Goal: Information Seeking & Learning: Learn about a topic

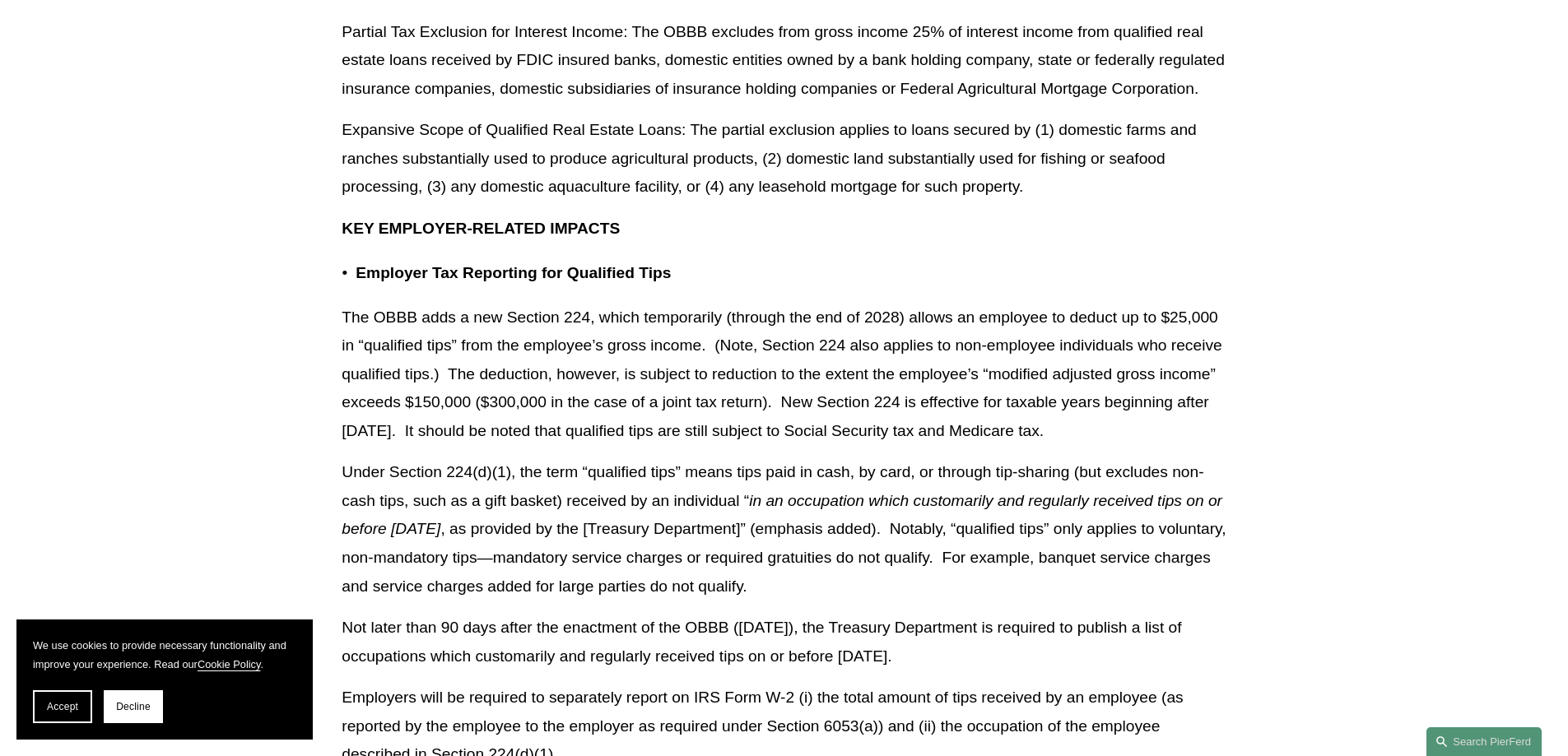
scroll to position [5266, 0]
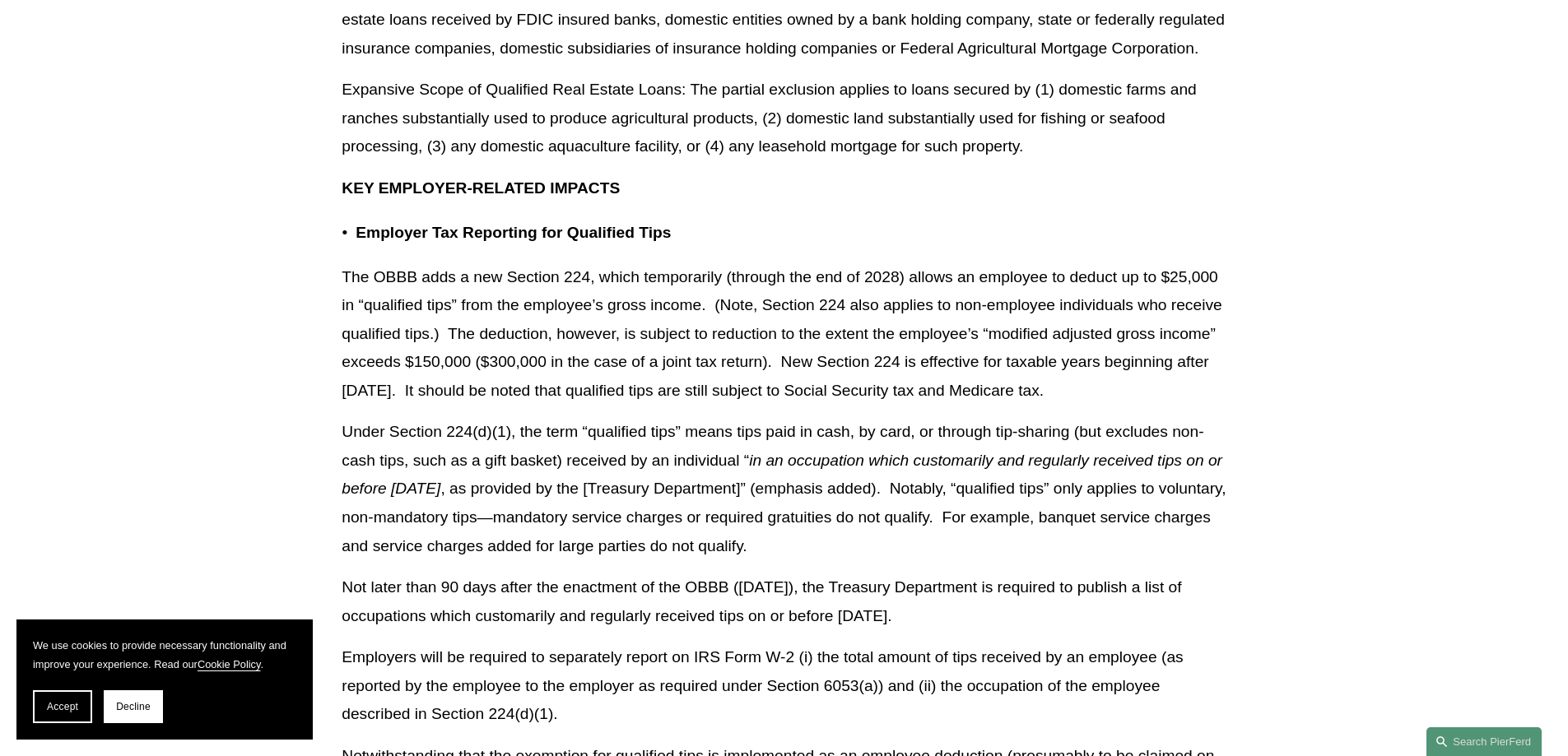
click at [402, 344] on p "The OBBB adds a new Section 224, which temporarily (through the end of 2028) al…" at bounding box center [784, 335] width 884 height 142
drag, startPoint x: 346, startPoint y: 301, endPoint x: 1024, endPoint y: 391, distance: 683.9
click at [1153, 406] on p "The OBBB adds a new Section 224, which temporarily (through the end of 2028) al…" at bounding box center [784, 335] width 884 height 142
copy p "The OBBB adds a new Section 224, which temporarily (through the end of 2028) al…"
drag, startPoint x: 648, startPoint y: 275, endPoint x: 672, endPoint y: 313, distance: 44.9
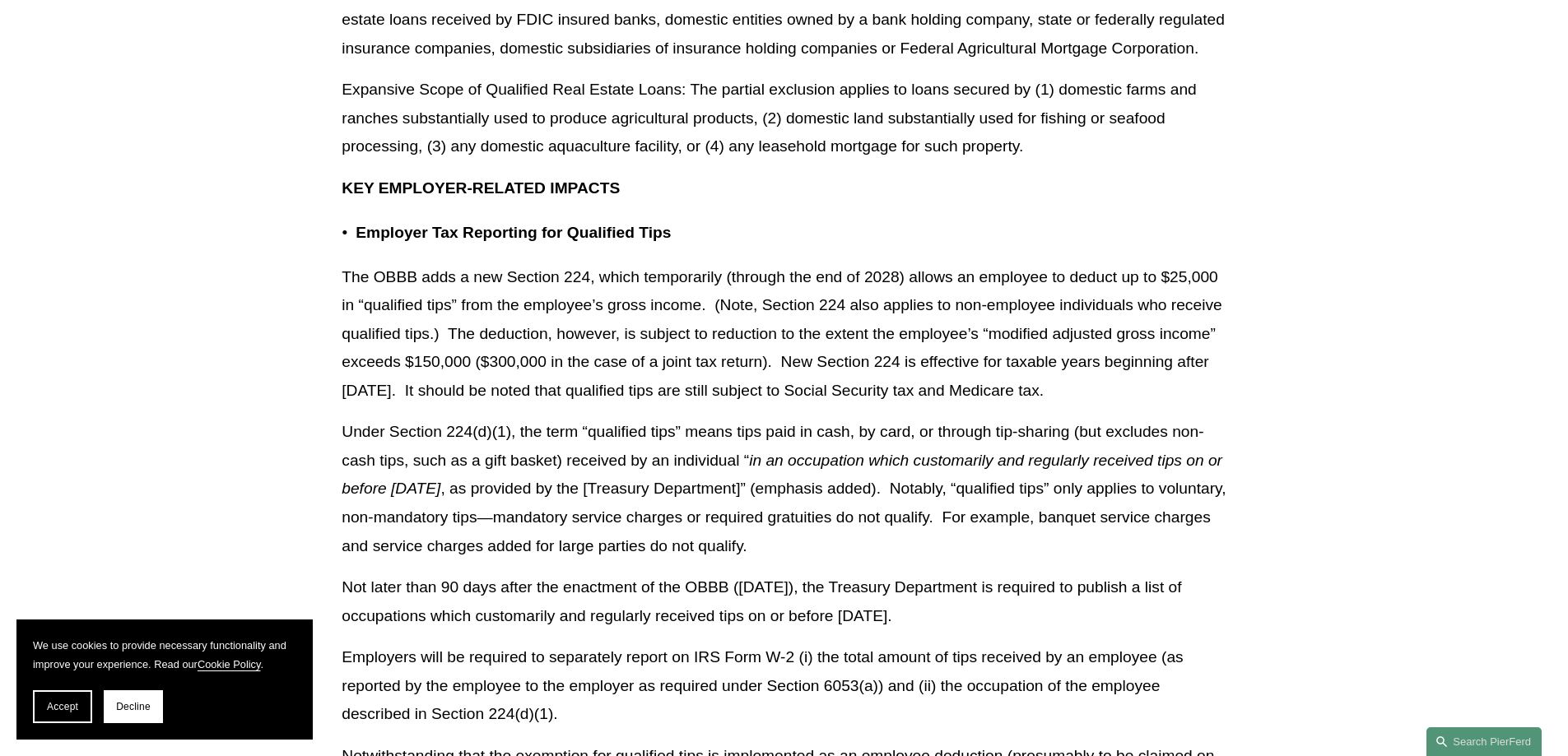
click at [709, 331] on p "The OBBB adds a new Section 224, which temporarily (through the end of 2028) al…" at bounding box center [784, 335] width 884 height 142
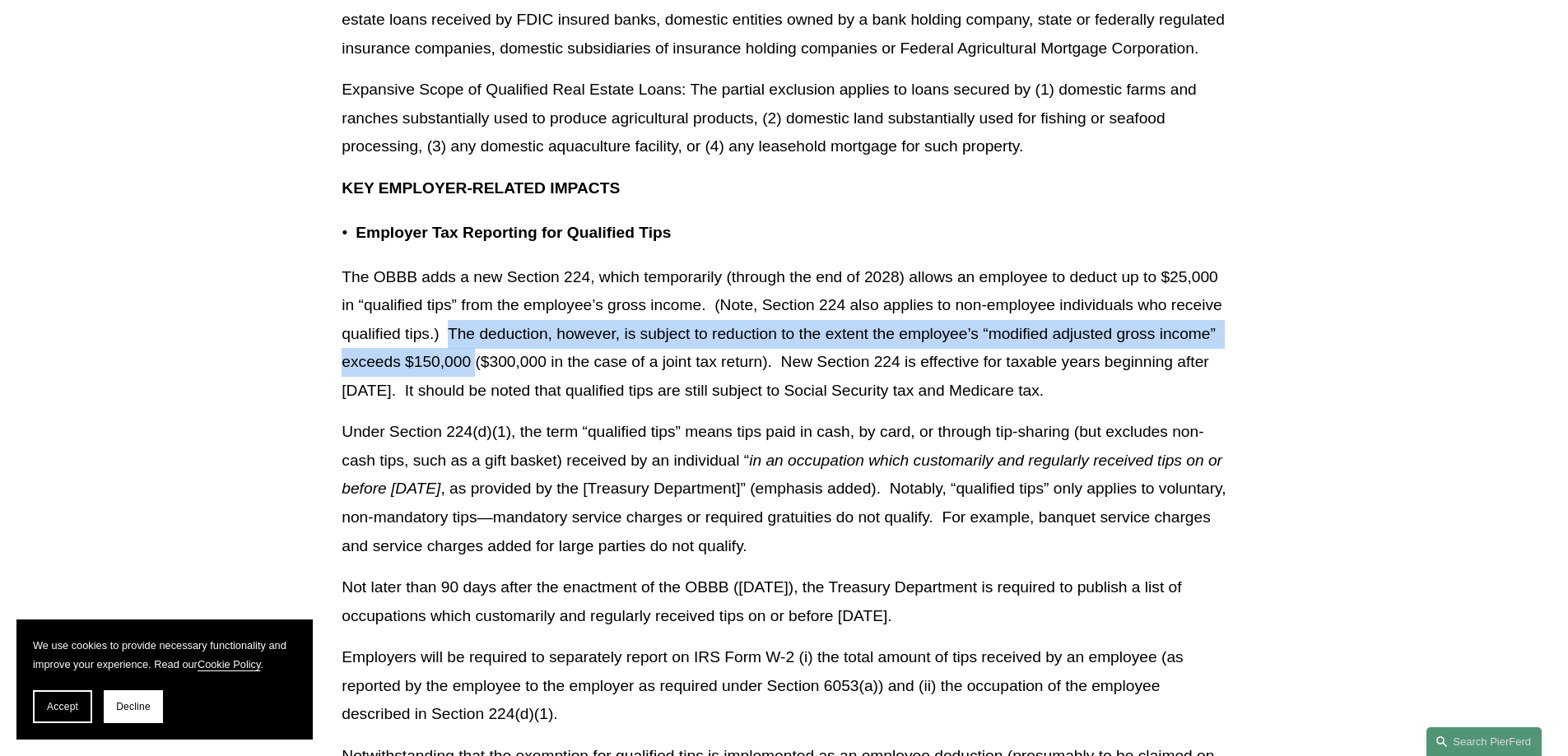
drag, startPoint x: 450, startPoint y: 363, endPoint x: 475, endPoint y: 387, distance: 34.7
click at [475, 387] on p "The OBBB adds a new Section 224, which temporarily (through the end of 2028) al…" at bounding box center [784, 335] width 884 height 142
click at [463, 373] on p "The OBBB adds a new Section 224, which temporarily (through the end of 2028) al…" at bounding box center [784, 335] width 884 height 142
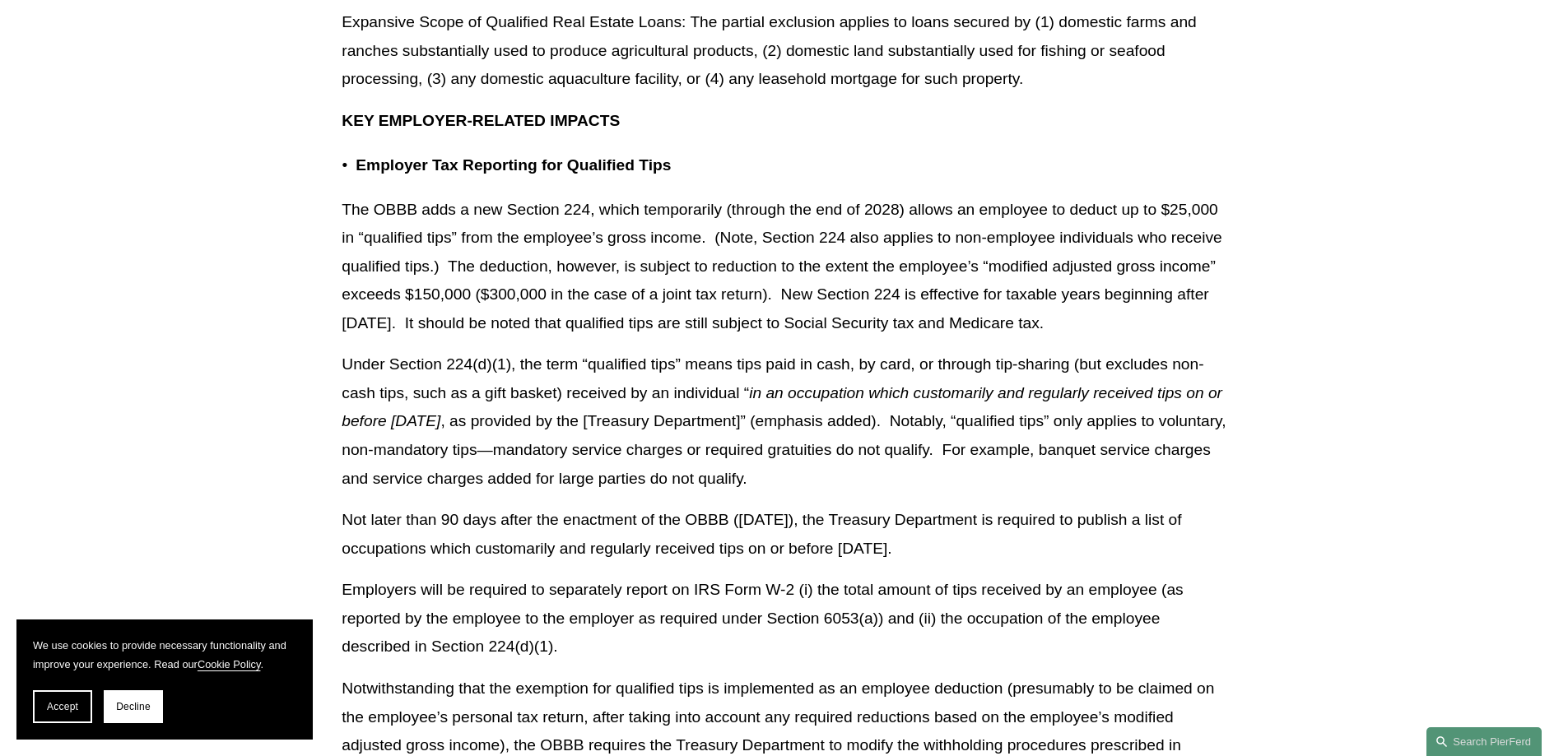
scroll to position [5348, 0]
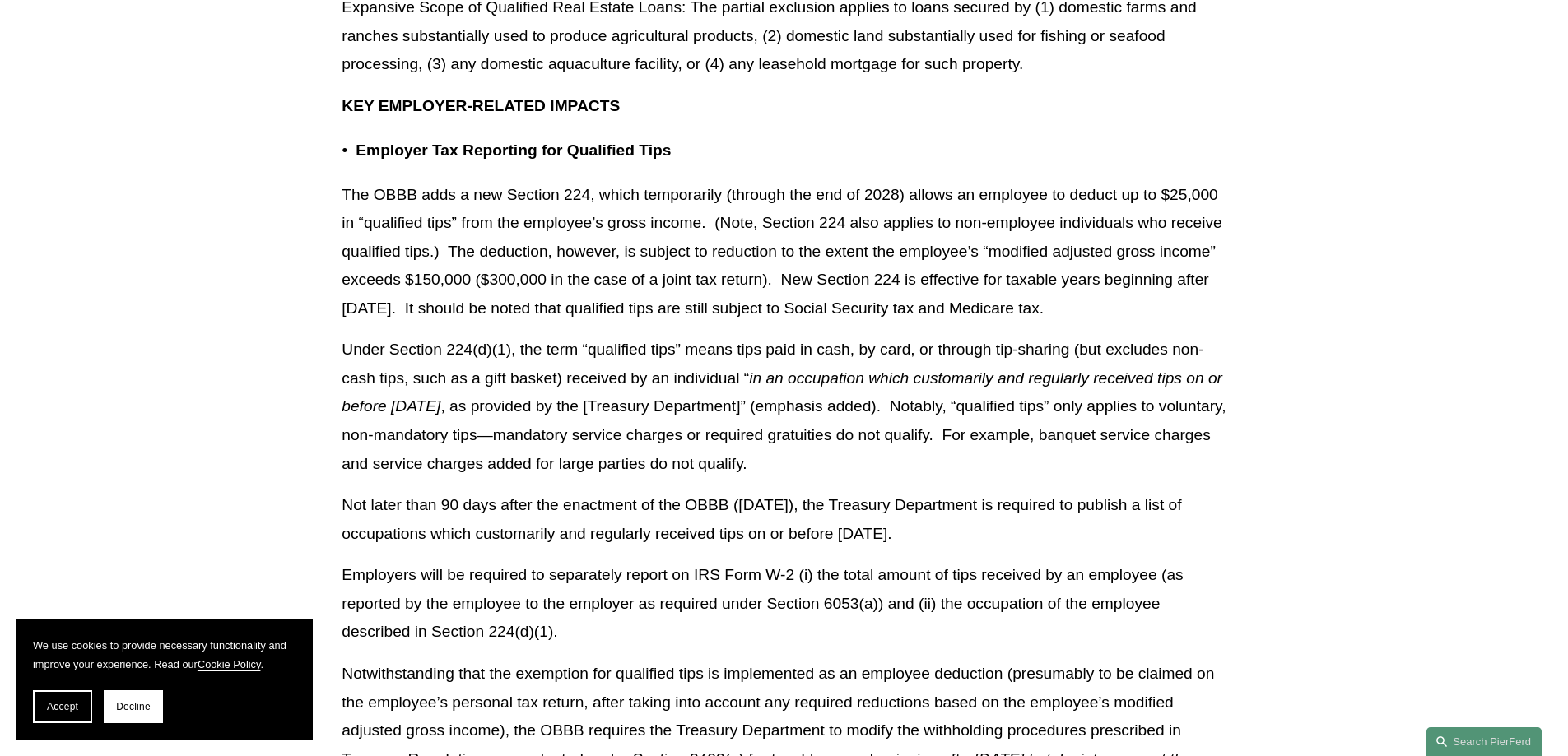
click at [352, 230] on p "The OBBB adds a new Section 224, which temporarily (through the end of 2028) al…" at bounding box center [784, 253] width 884 height 142
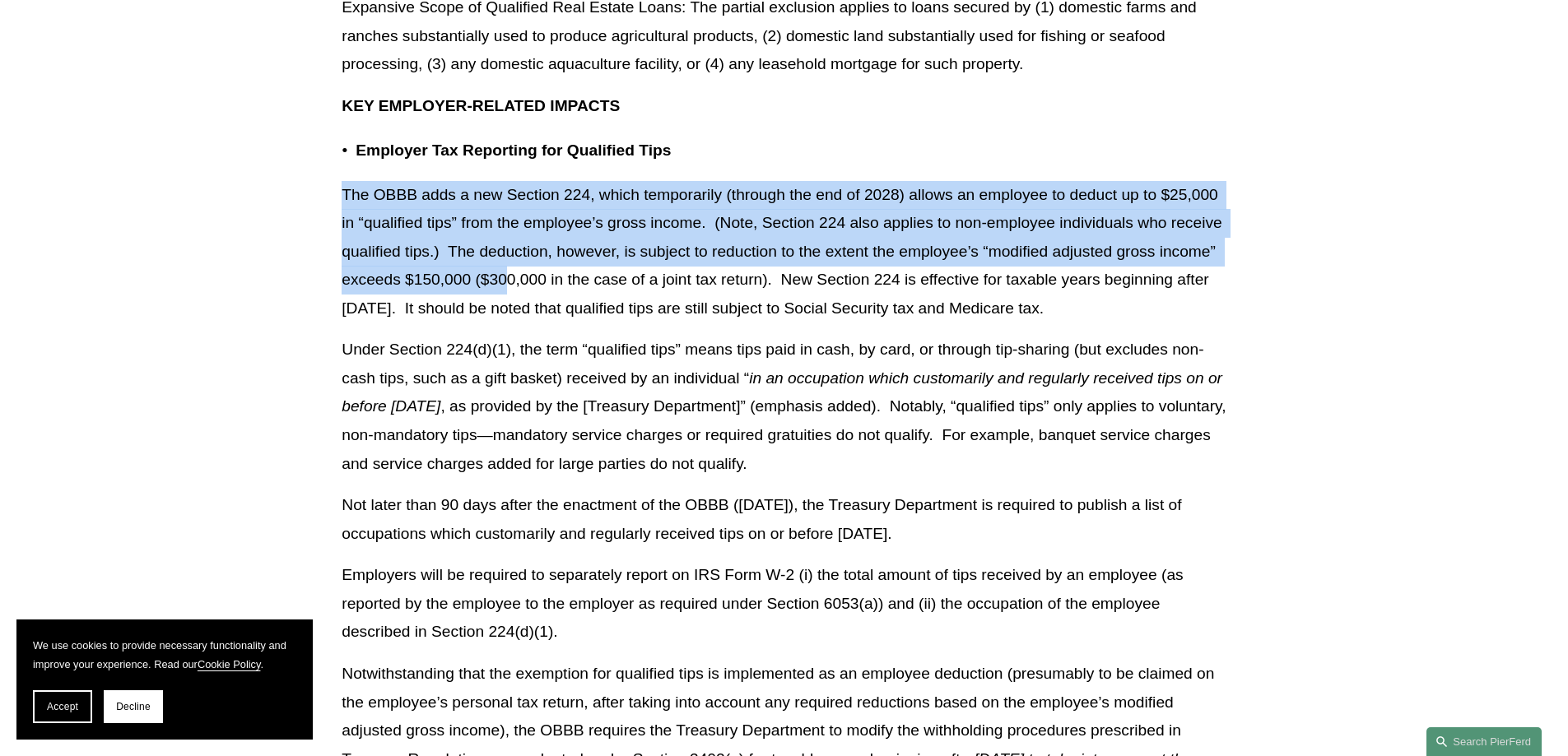
drag, startPoint x: 347, startPoint y: 218, endPoint x: 507, endPoint y: 300, distance: 179.8
click at [507, 300] on p "The OBBB adds a new Section 224, which temporarily (through the end of 2028) al…" at bounding box center [784, 253] width 884 height 142
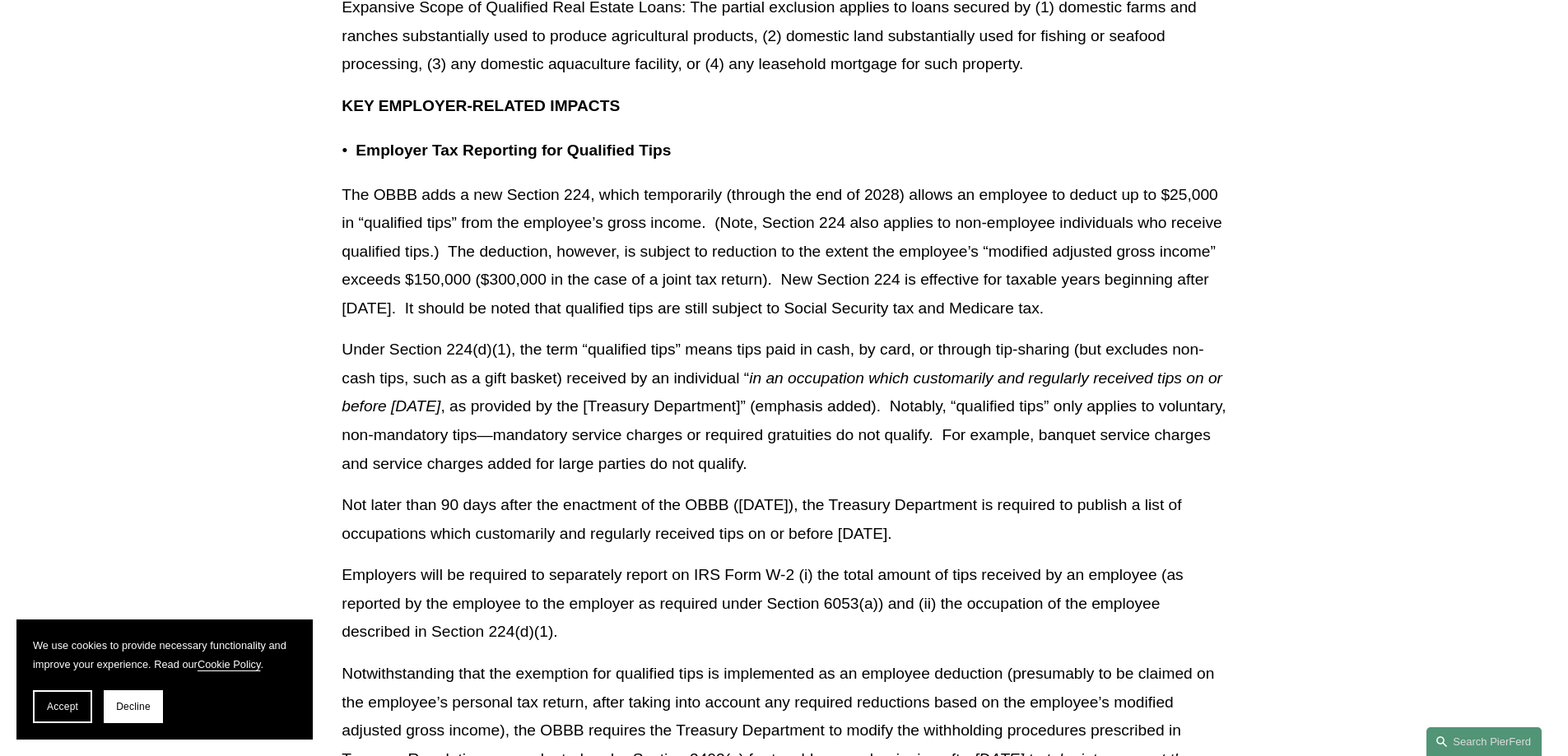
drag, startPoint x: 525, startPoint y: 353, endPoint x: 548, endPoint y: 386, distance: 40.2
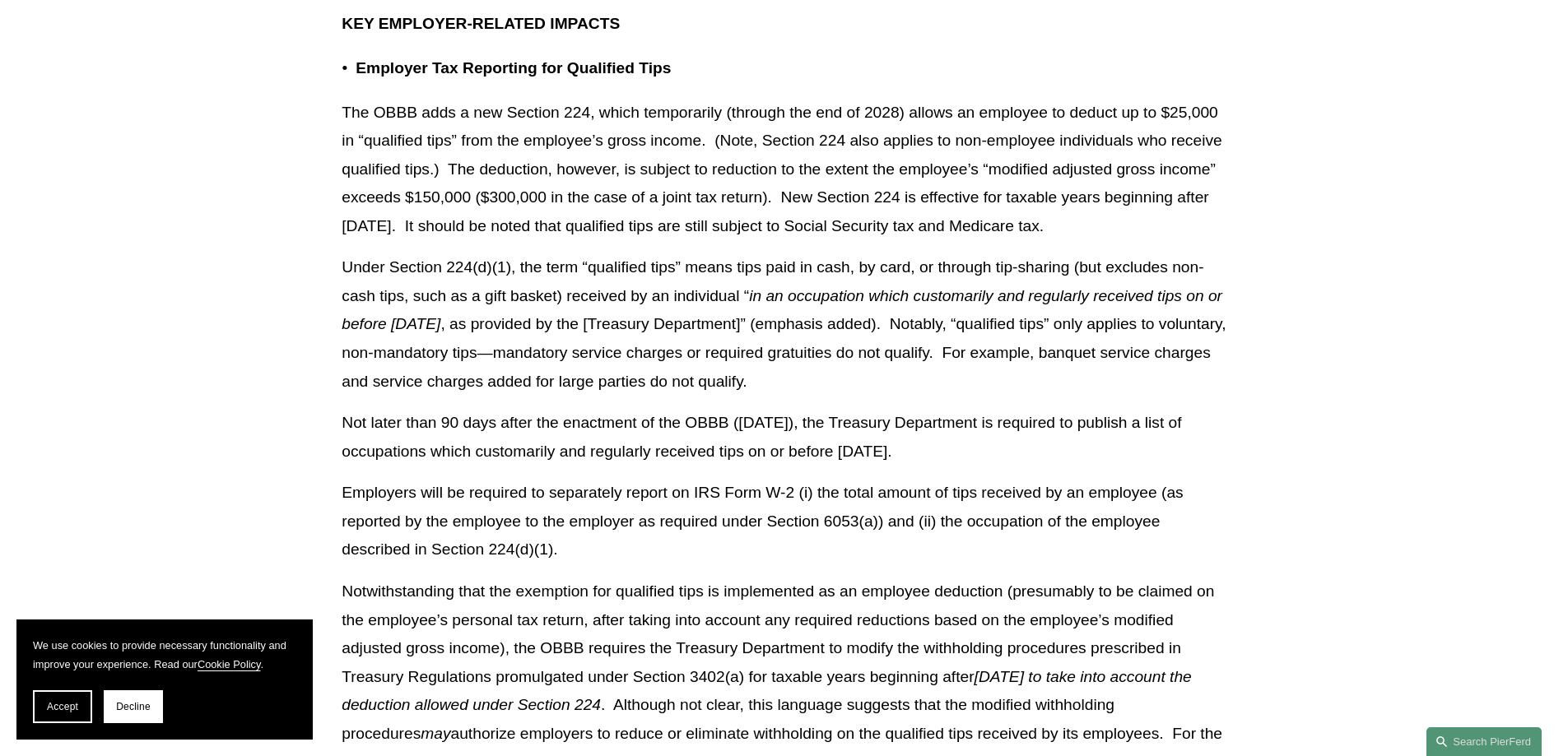
drag, startPoint x: 929, startPoint y: 408, endPoint x: 466, endPoint y: 485, distance: 469.4
click at [475, 465] on p "Not later than 90 days after the enactment of the OBBB ([DATE]), the Treasury D…" at bounding box center [784, 436] width 884 height 57
drag, startPoint x: 1024, startPoint y: 478, endPoint x: 333, endPoint y: 445, distance: 691.8
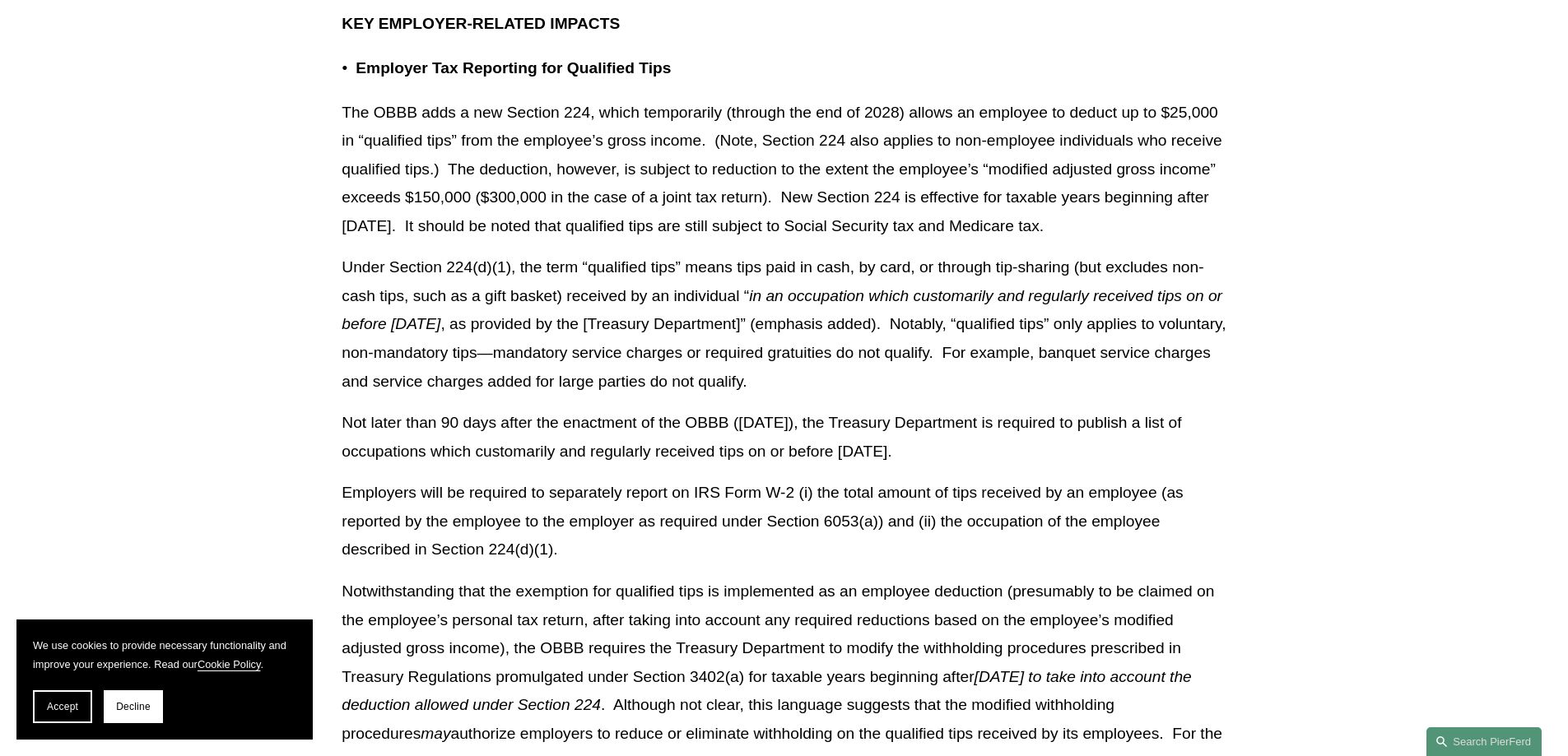
copy p "Not later than 90 days after the enactment of the OBBB ([DATE]), the Treasury D…"
drag, startPoint x: 614, startPoint y: 252, endPoint x: 702, endPoint y: 303, distance: 101.7
click at [614, 241] on p "The OBBB adds a new Section 224, which temporarily (through the end of 2028) al…" at bounding box center [784, 170] width 884 height 142
drag, startPoint x: 939, startPoint y: 409, endPoint x: 921, endPoint y: 414, distance: 18.7
click at [939, 396] on p "Under Section 224(d)(1), the term “qualified tips” means tips paid in cash, by …" at bounding box center [784, 325] width 884 height 142
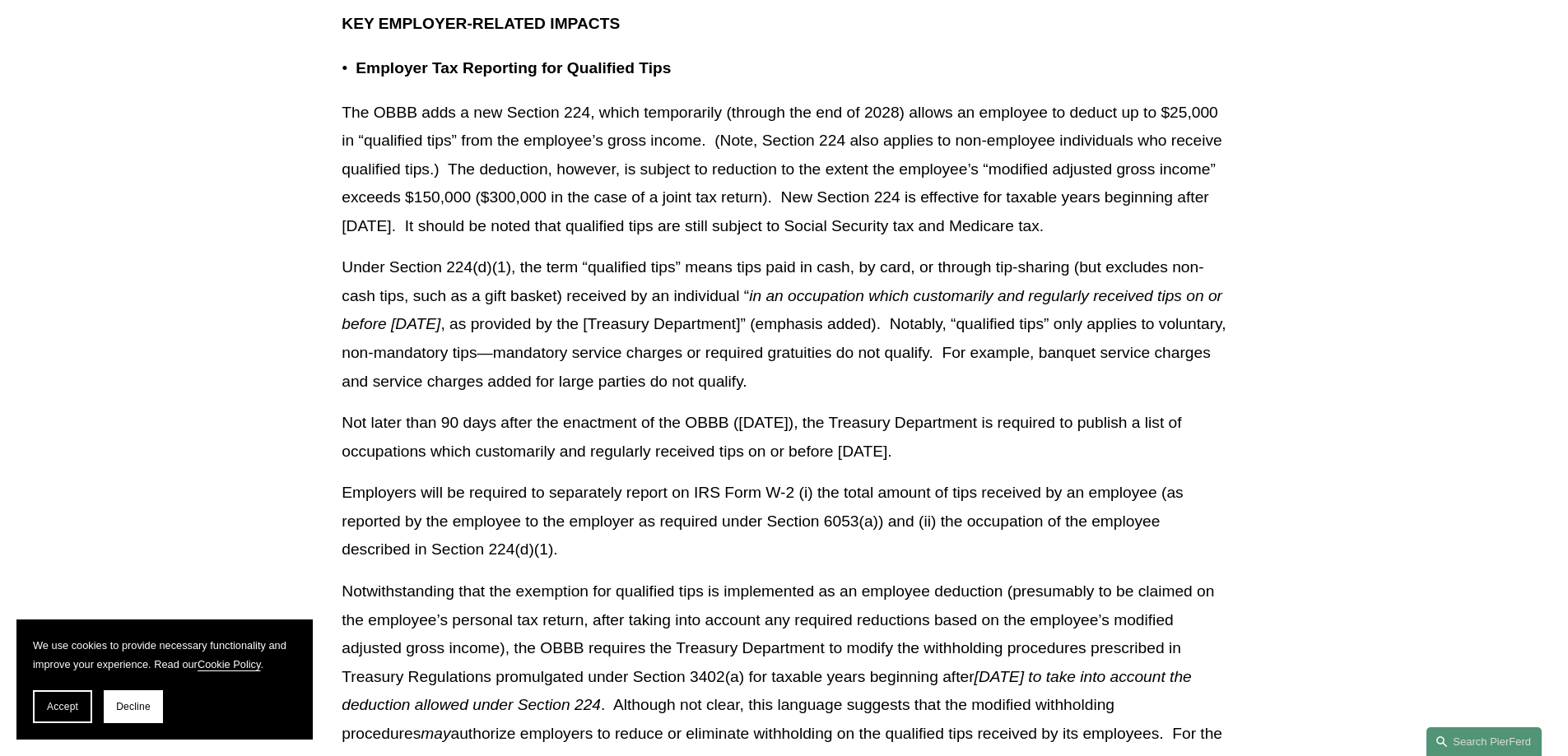
drag, startPoint x: 931, startPoint y: 411, endPoint x: 277, endPoint y: 301, distance: 663.2
copy p "Under Section 224(d)(1), the term “qualified tips” means tips paid in cash, by …"
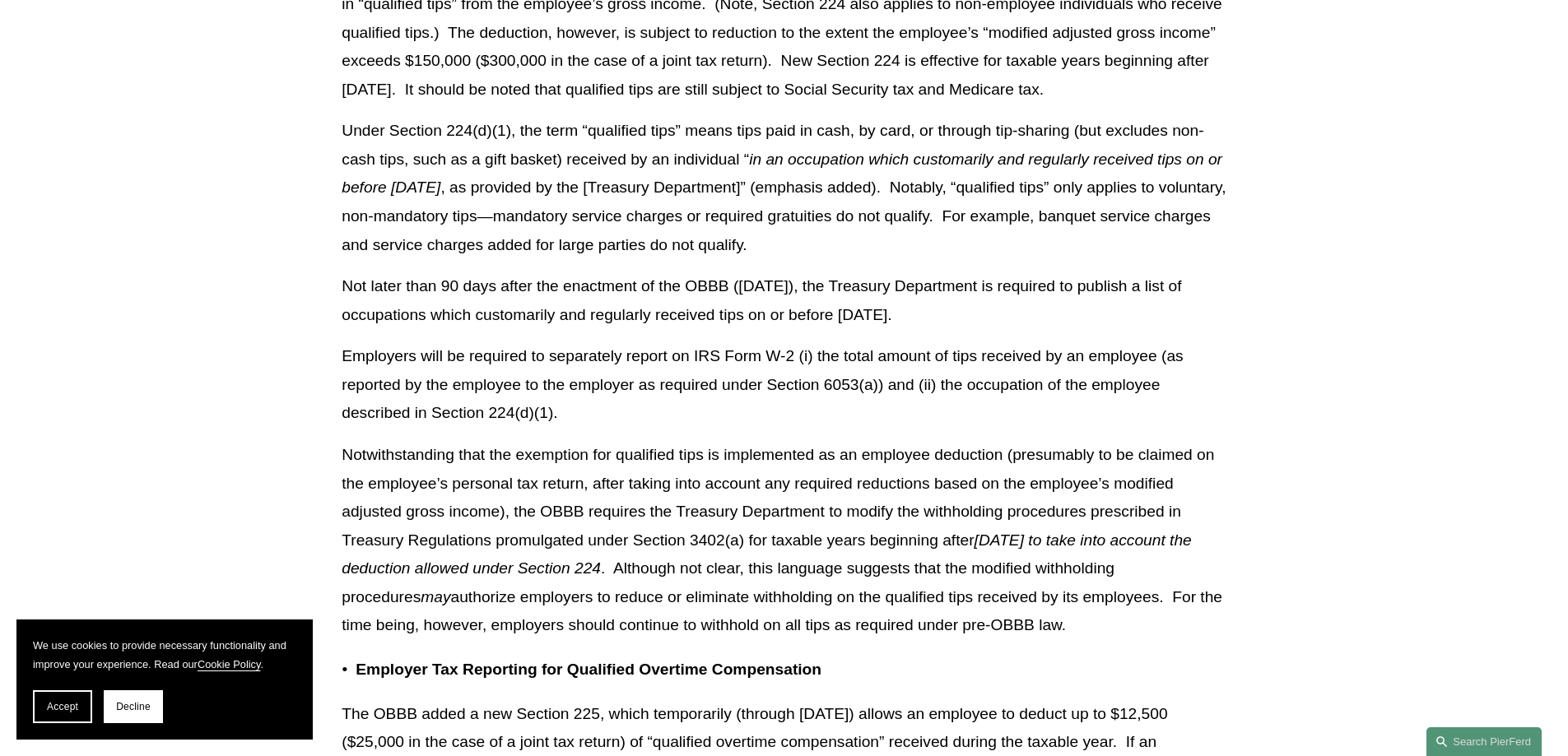
scroll to position [5595, 0]
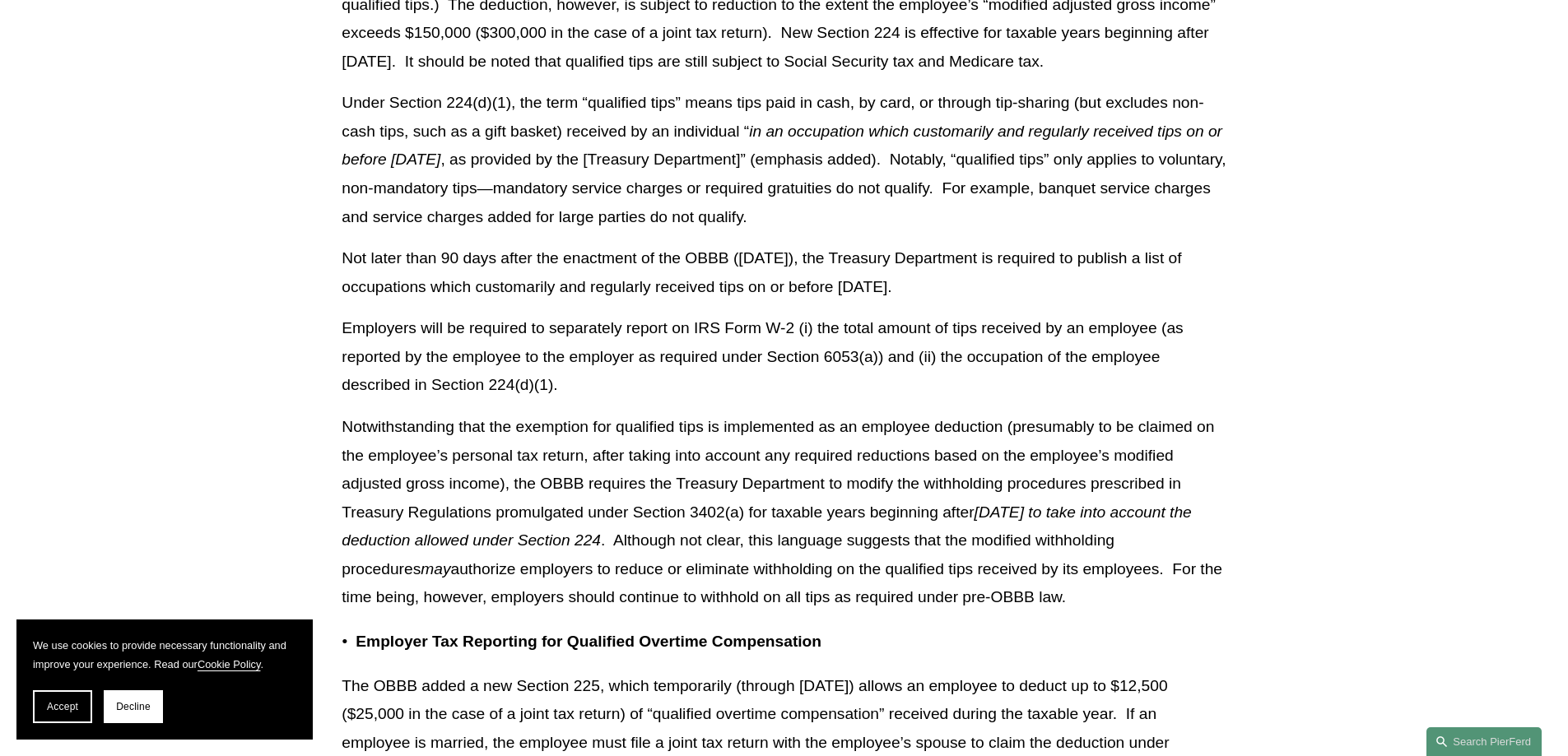
drag, startPoint x: 500, startPoint y: 416, endPoint x: 516, endPoint y: 414, distance: 16.1
click at [500, 400] on p "Employers will be required to separately report on IRS Form W-2 (i) the total a…" at bounding box center [784, 357] width 884 height 86
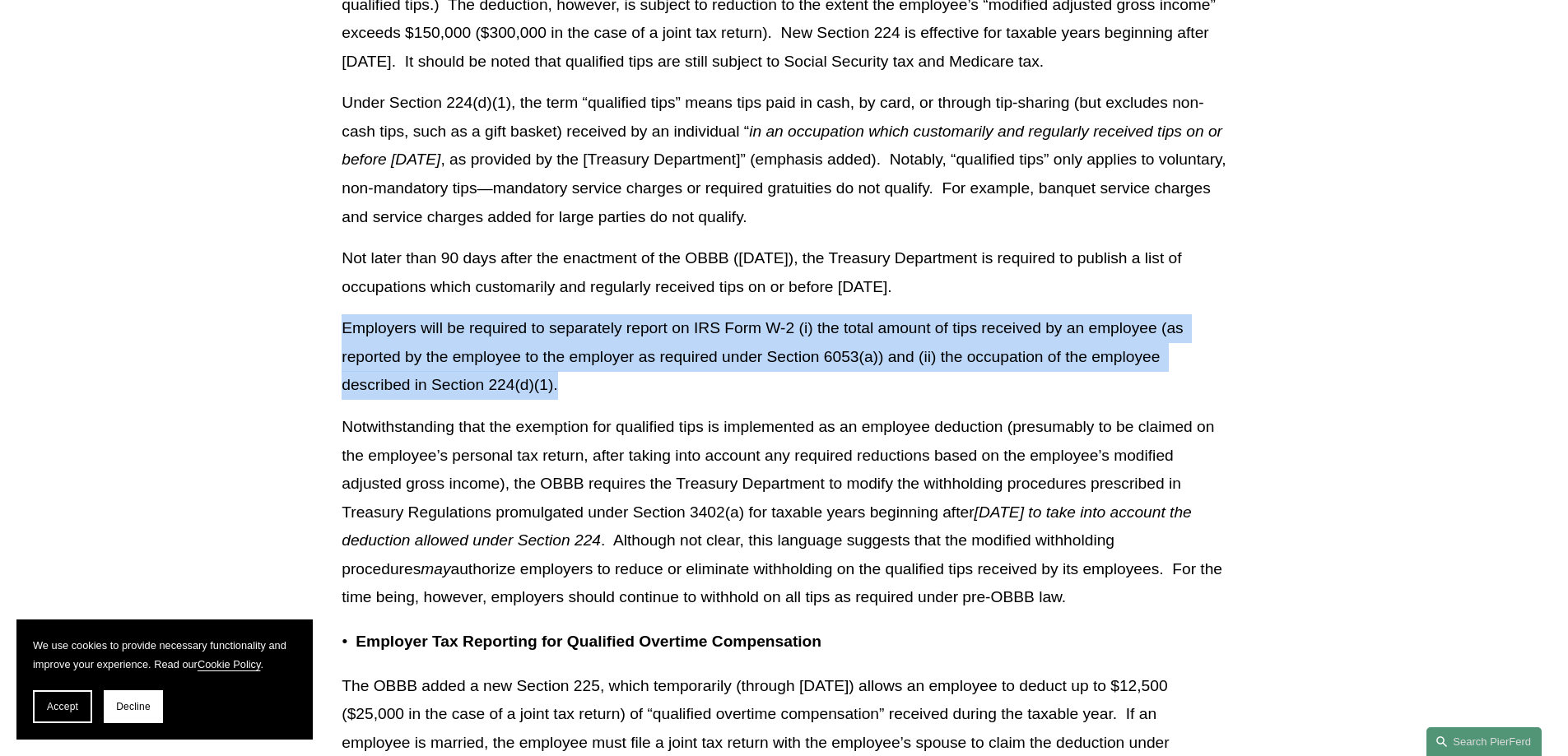
drag, startPoint x: 556, startPoint y: 415, endPoint x: 307, endPoint y: 359, distance: 255.2
copy p "Employers will be required to separately report on IRS Form W-2 (i) the total a…"
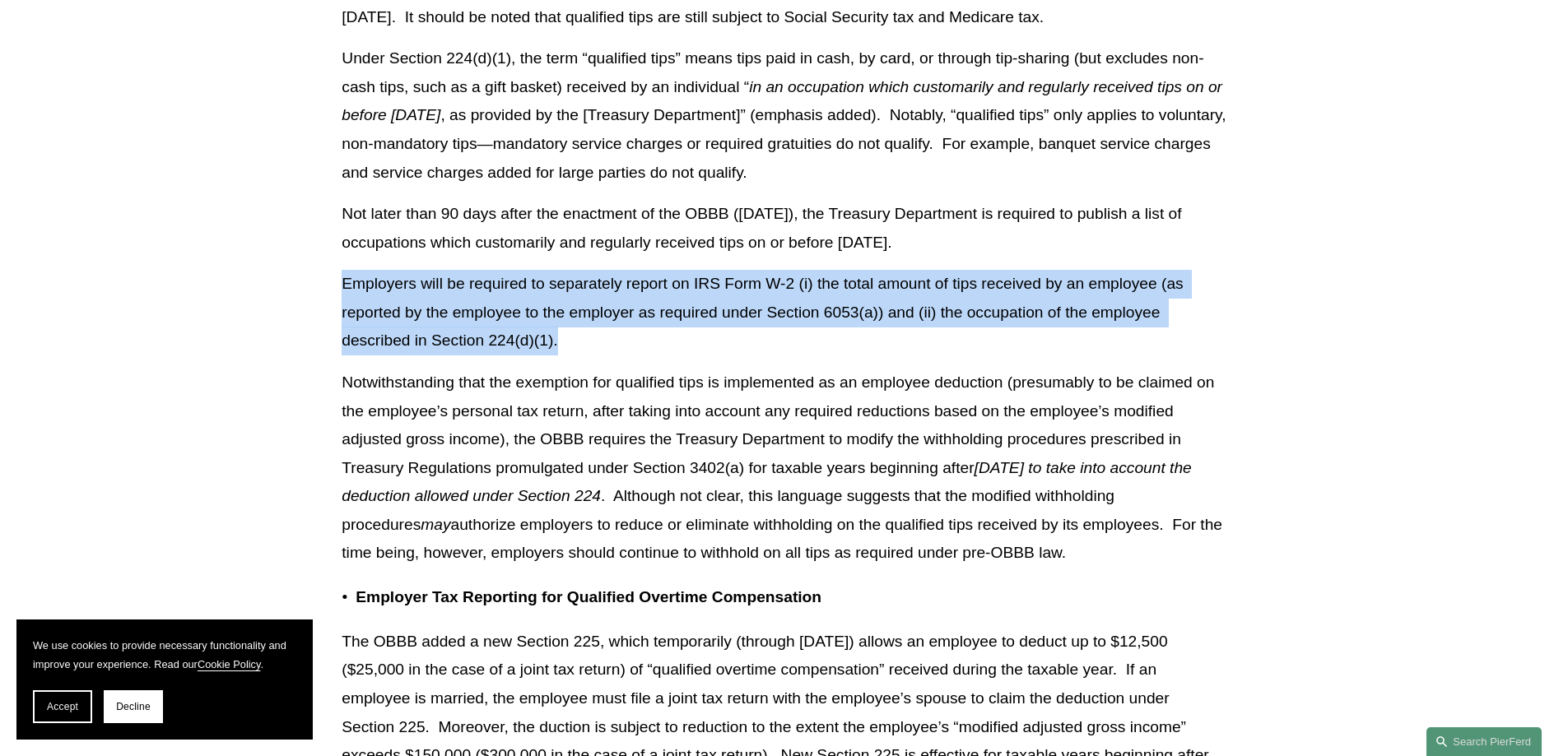
scroll to position [5759, 0]
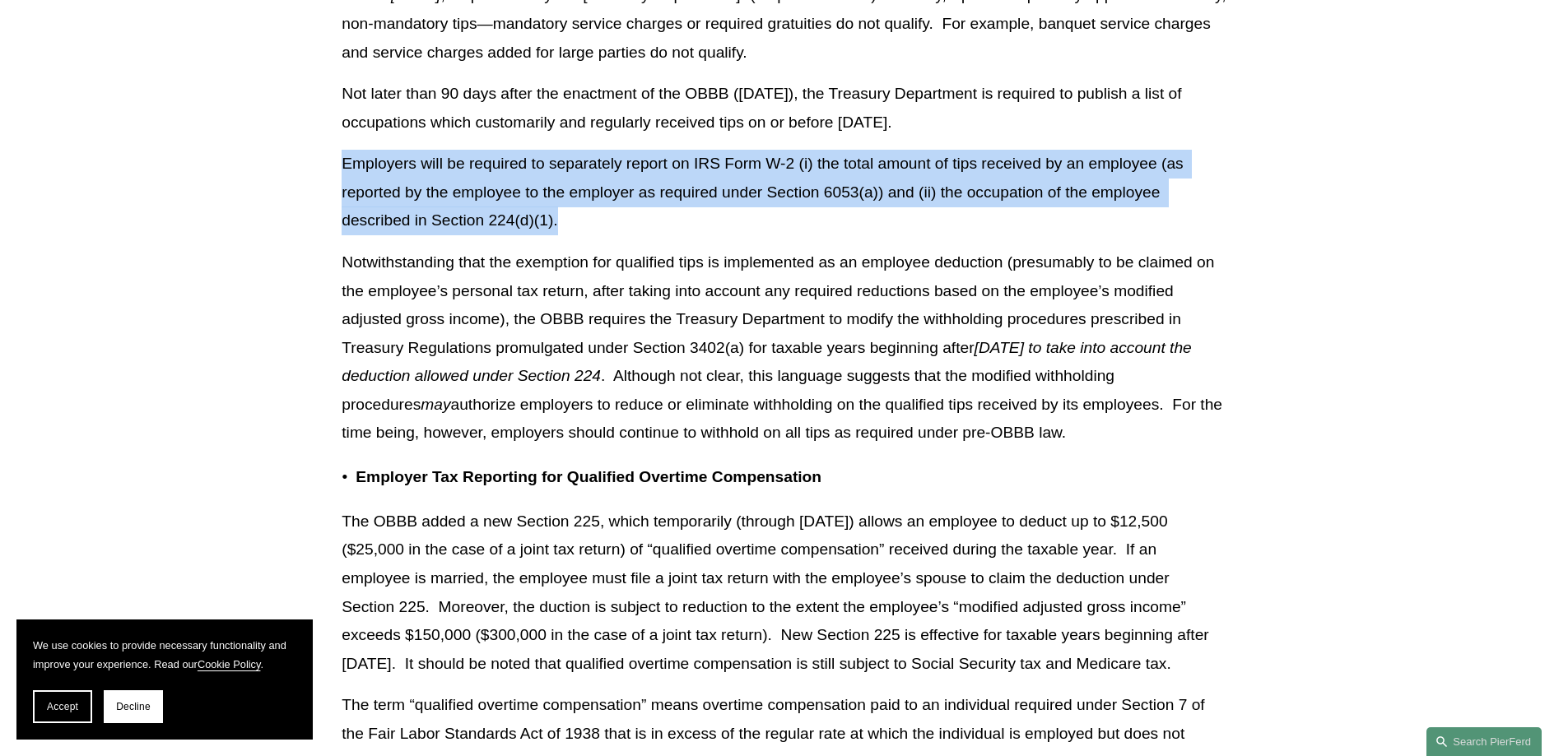
drag, startPoint x: 1102, startPoint y: 460, endPoint x: 513, endPoint y: 357, distance: 597.9
click at [513, 357] on p "Notwithstanding that the exemption for qualified tips is implemented as an empl…" at bounding box center [784, 347] width 884 height 199
copy p "the OBBB requires the Treasury Department to modify the withholding procedures …"
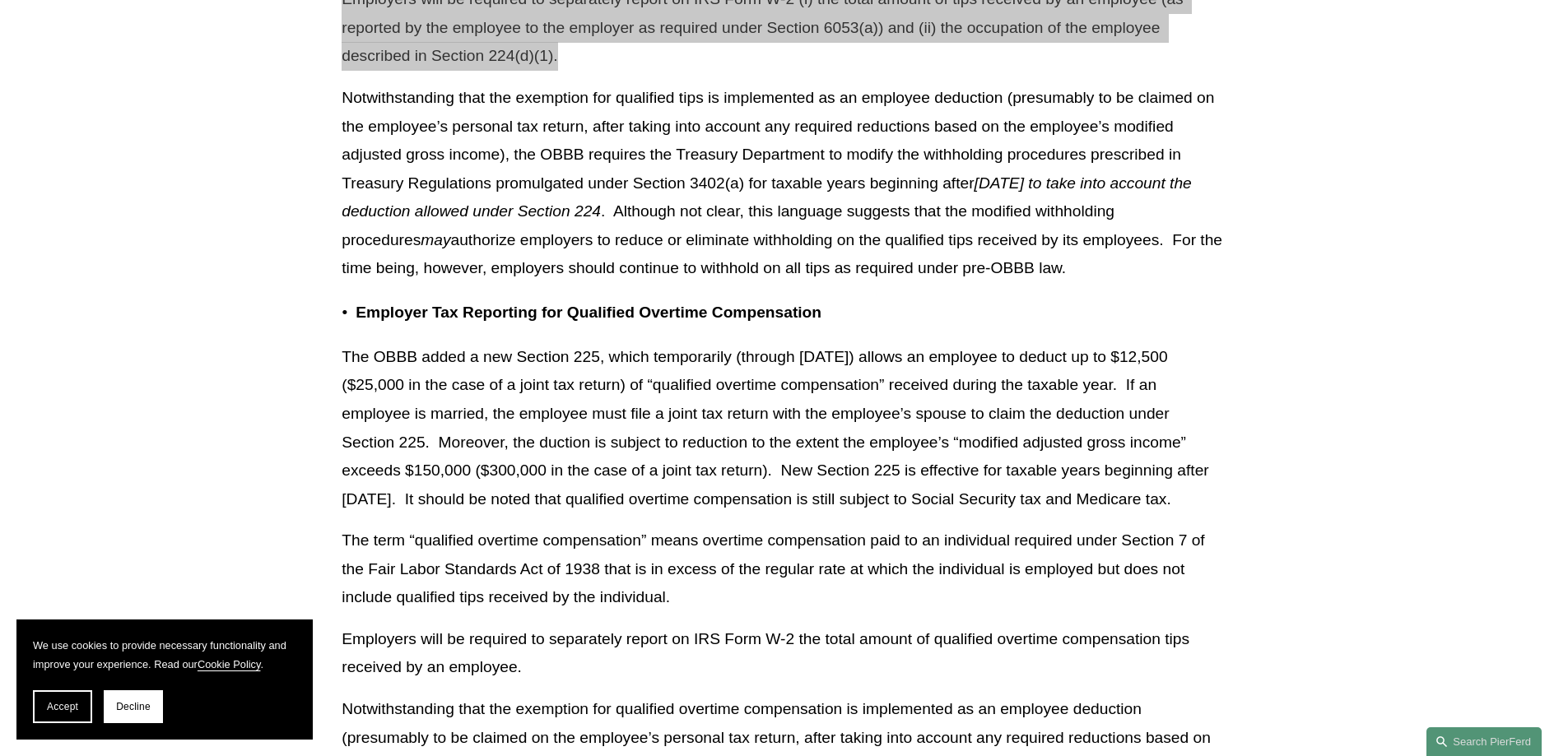
scroll to position [6006, 0]
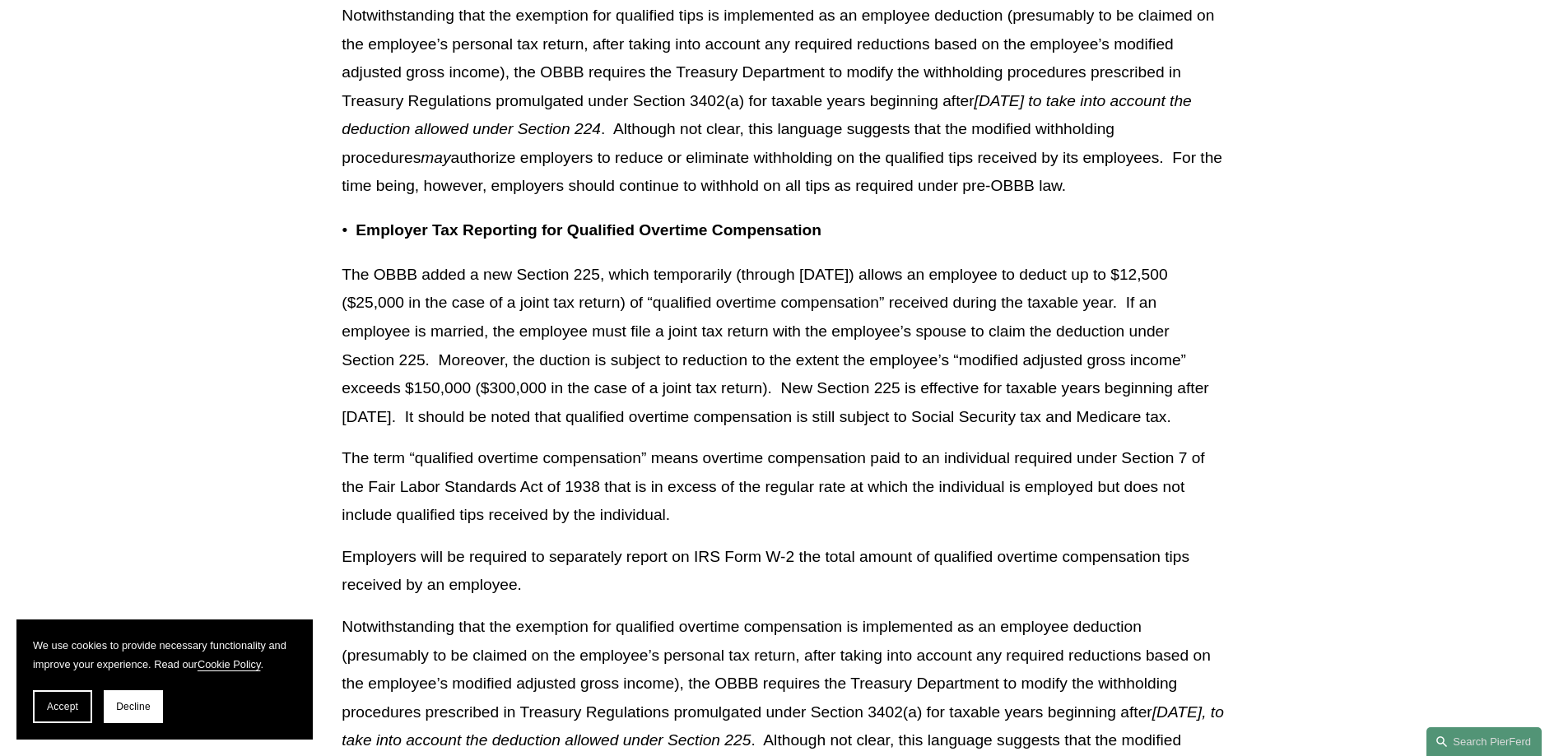
click at [448, 431] on p "The OBBB added a new Section 225, which temporarily (through [DATE]) allows an …" at bounding box center [784, 346] width 884 height 170
drag, startPoint x: 436, startPoint y: 473, endPoint x: 297, endPoint y: 308, distance: 215.7
copy p "The OBBB added a new Section 225, which temporarily (through [DATE]) allows an …"
drag, startPoint x: 337, startPoint y: 541, endPoint x: 354, endPoint y: 543, distance: 17.1
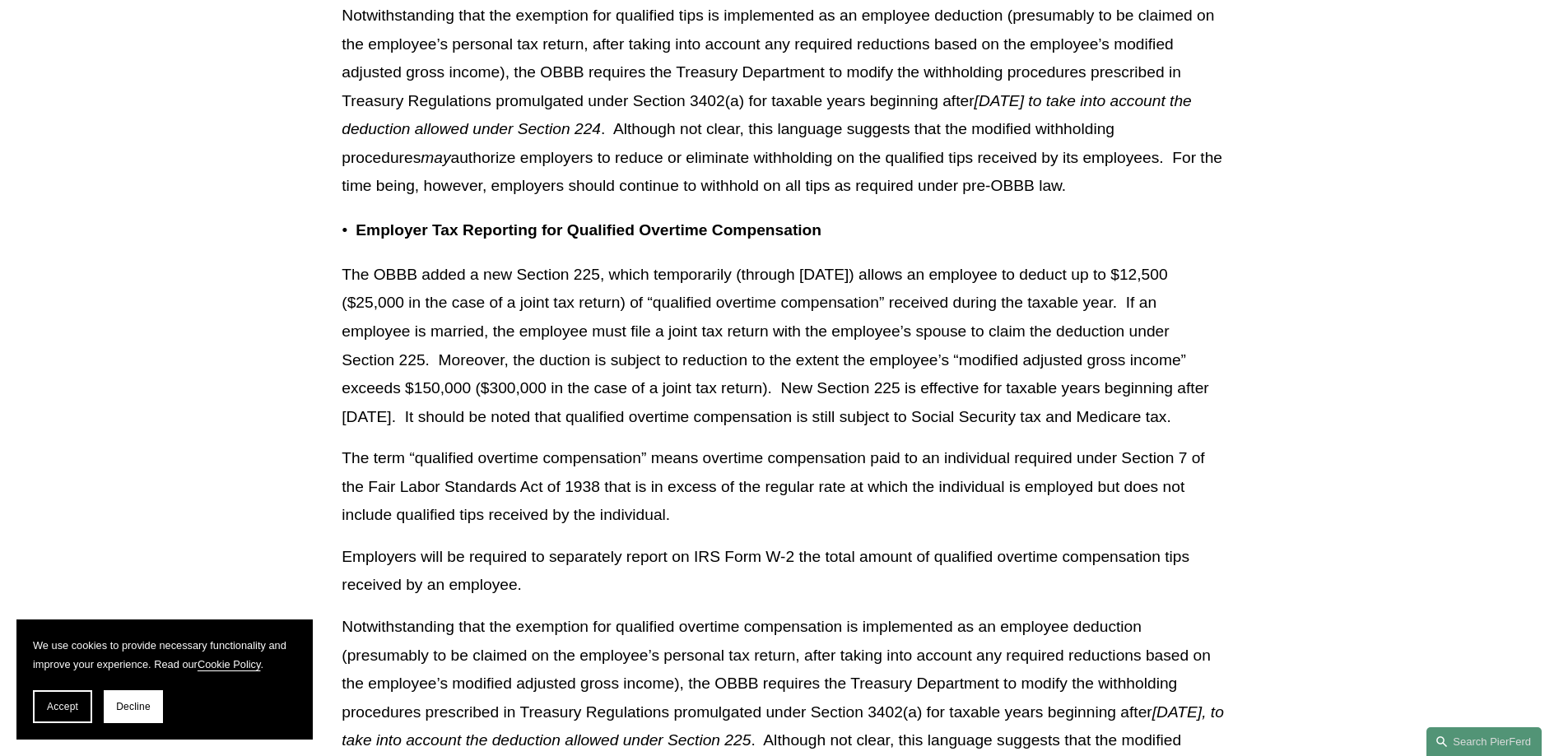
click at [460, 530] on p "The term “qualified overtime compensation” means overtime compensation paid to …" at bounding box center [784, 486] width 884 height 86
click at [82, 712] on button "Accept" at bounding box center [63, 706] width 59 height 33
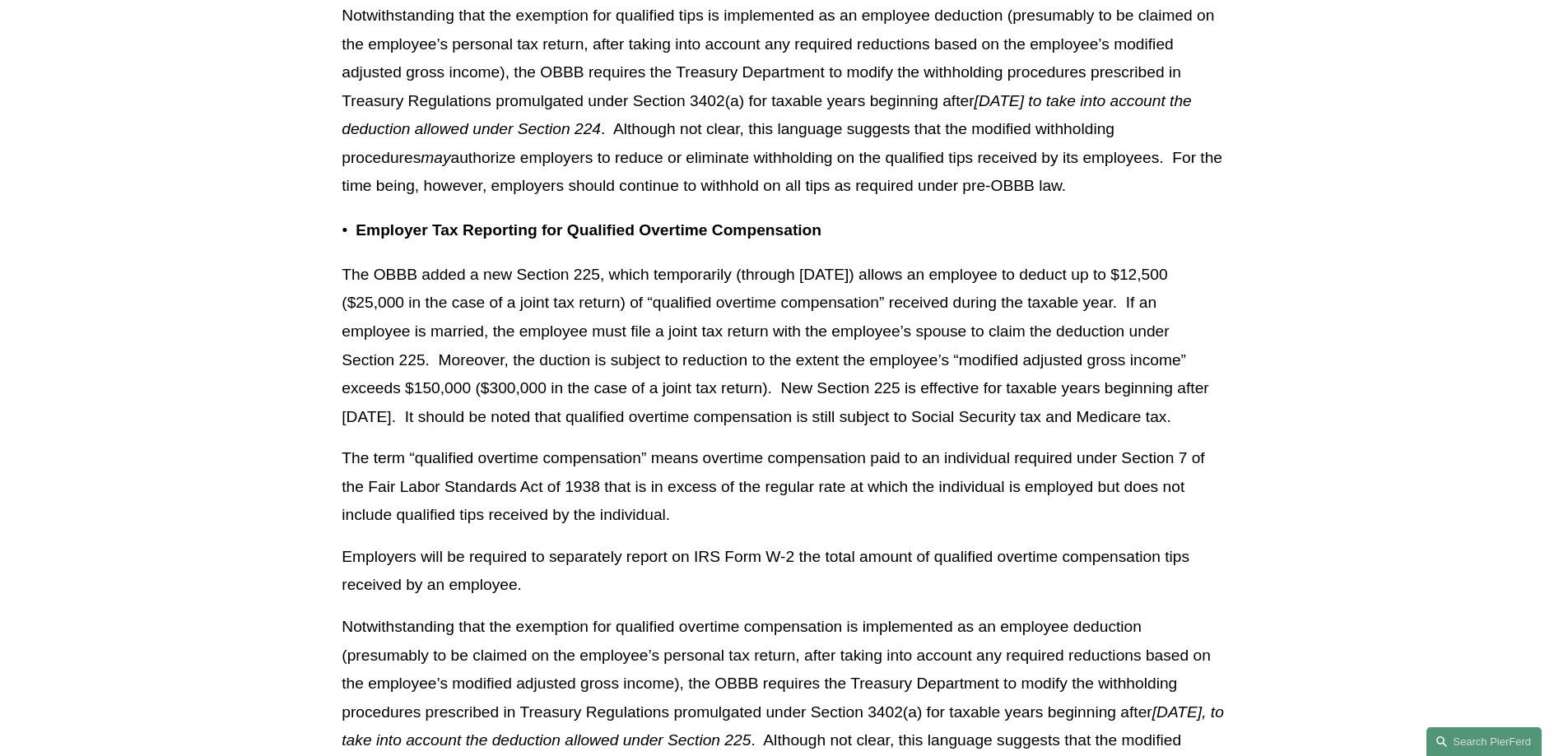
click at [519, 530] on p "The term “qualified overtime compensation” means overtime compensation paid to …" at bounding box center [784, 486] width 884 height 86
click at [671, 530] on p "The term “qualified overtime compensation” means overtime compensation paid to …" at bounding box center [784, 486] width 884 height 86
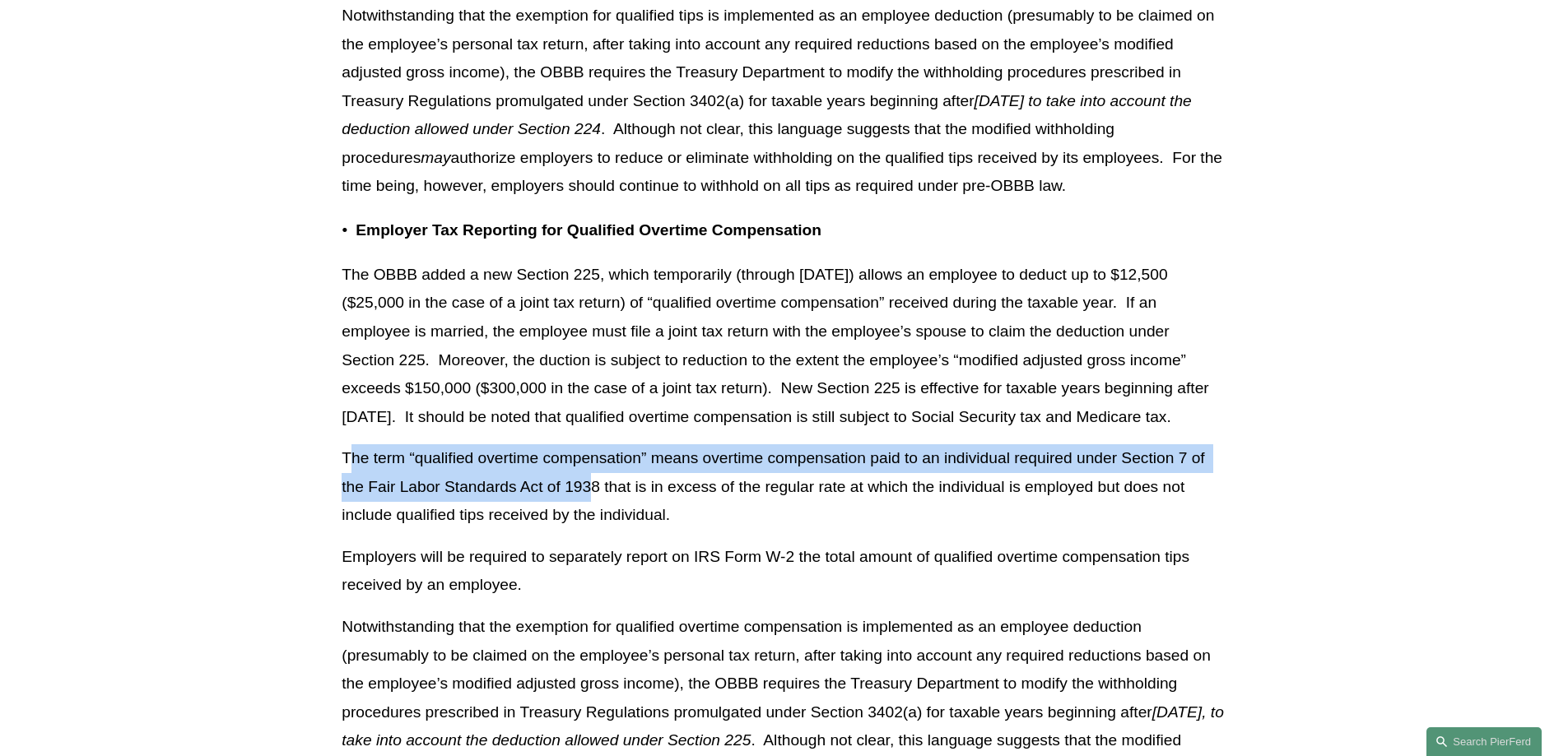
drag, startPoint x: 349, startPoint y: 514, endPoint x: 593, endPoint y: 552, distance: 246.9
click at [593, 530] on p "The term “qualified overtime compensation” means overtime compensation paid to …" at bounding box center [784, 486] width 884 height 86
click at [474, 520] on p "The term “qualified overtime compensation” means overtime compensation paid to …" at bounding box center [784, 486] width 884 height 86
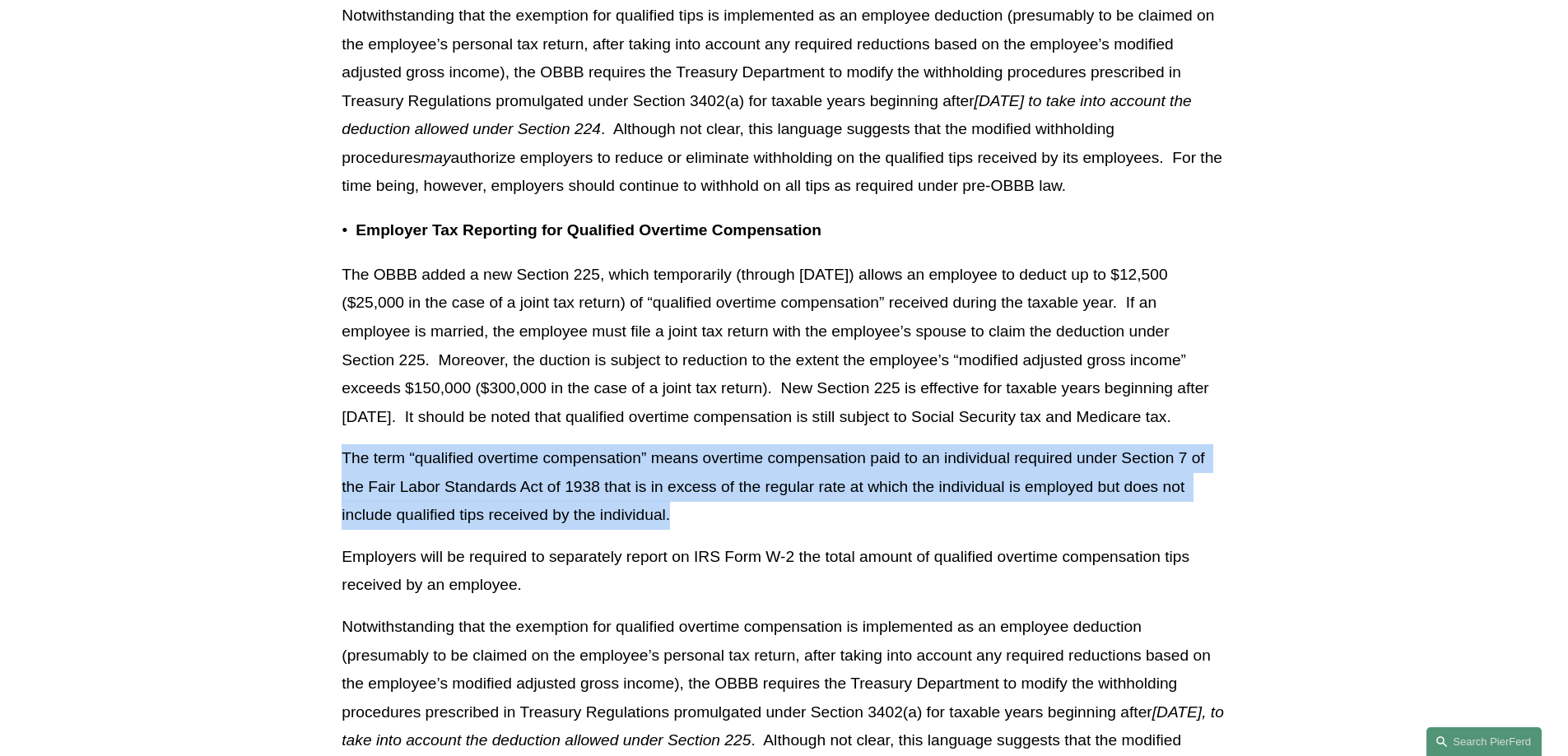
drag, startPoint x: 343, startPoint y: 514, endPoint x: 675, endPoint y: 567, distance: 336.2
click at [675, 530] on p "The term “qualified overtime compensation” means overtime compensation paid to …" at bounding box center [784, 486] width 884 height 86
copy p "The term “qualified overtime compensation” means overtime compensation paid to …"
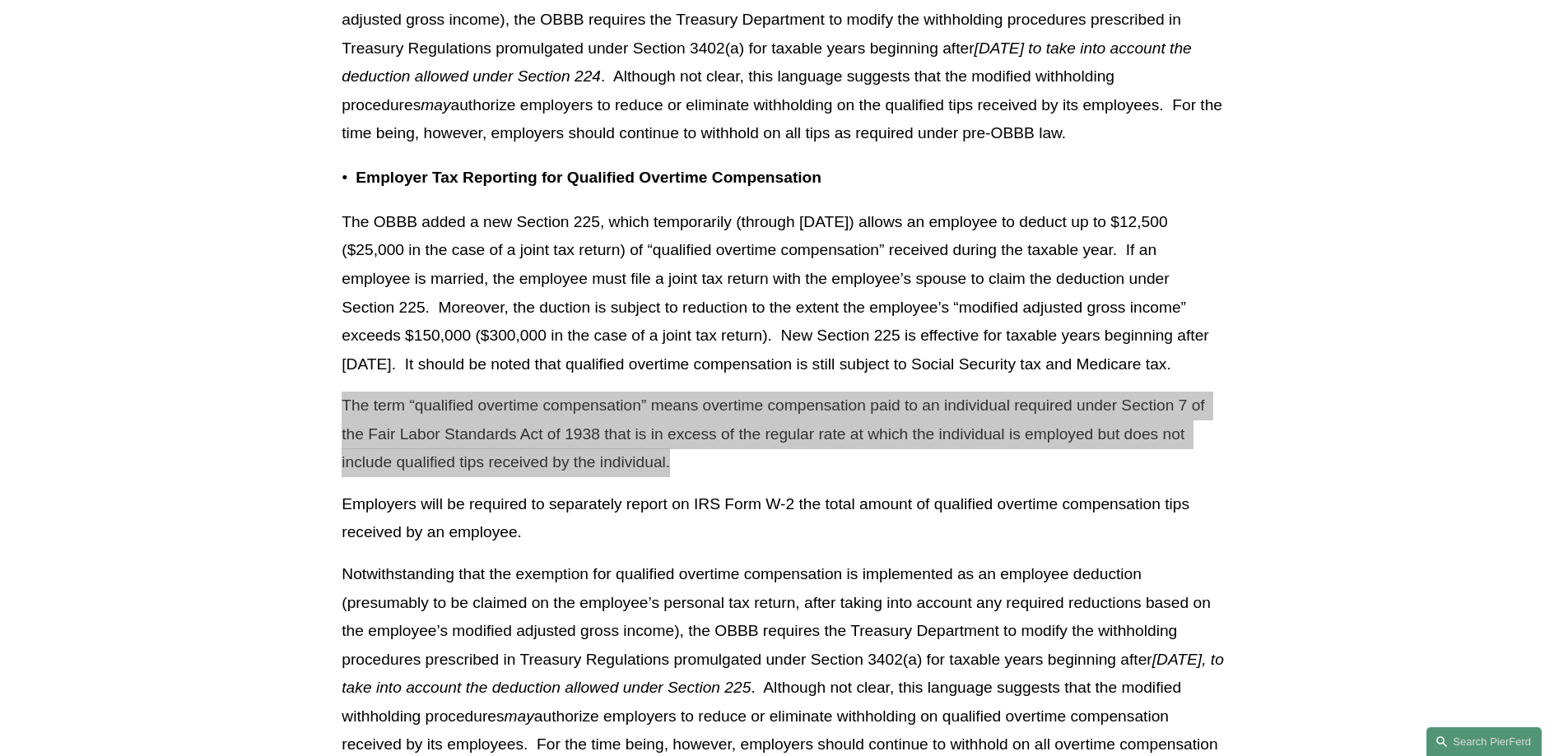
scroll to position [6088, 0]
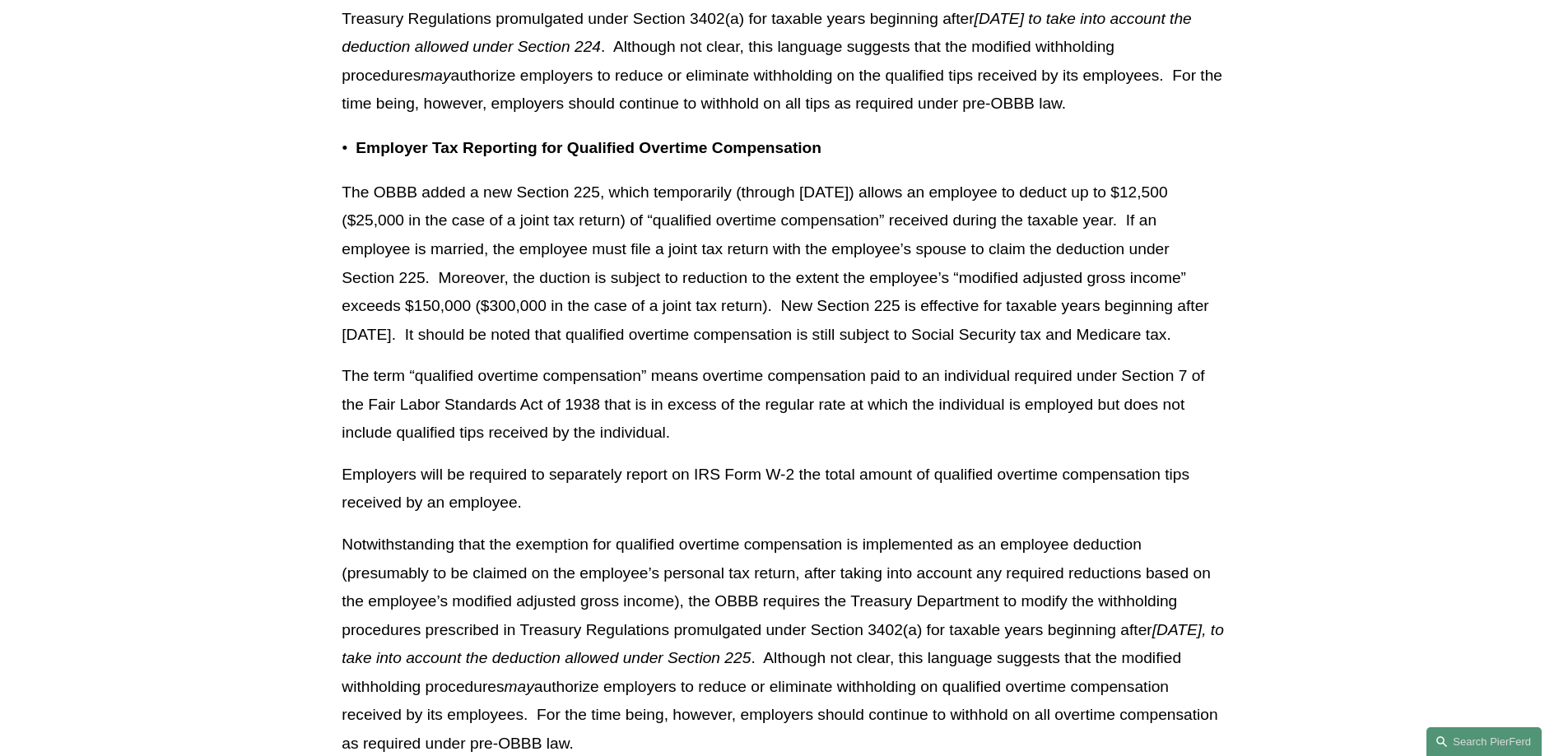
click at [514, 518] on p "Employers will be required to separately report on IRS Form W-2 the total amoun…" at bounding box center [784, 489] width 884 height 57
click at [520, 518] on p "Employers will be required to separately report on IRS Form W-2 the total amoun…" at bounding box center [784, 489] width 884 height 57
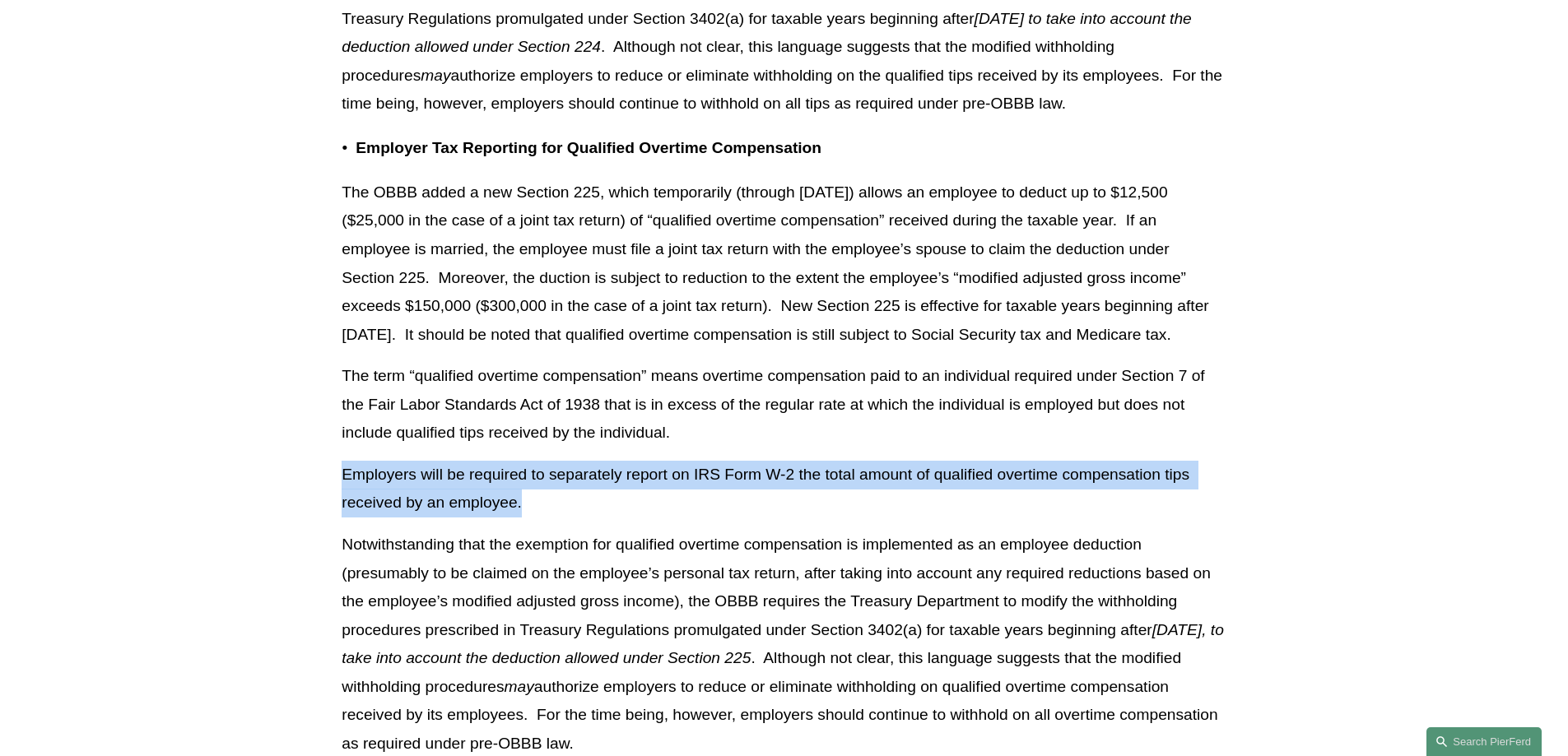
drag, startPoint x: 522, startPoint y: 559, endPoint x: 336, endPoint y: 533, distance: 187.8
copy p "Employers will be required to separately report on IRS Form W-2 the total amoun…"
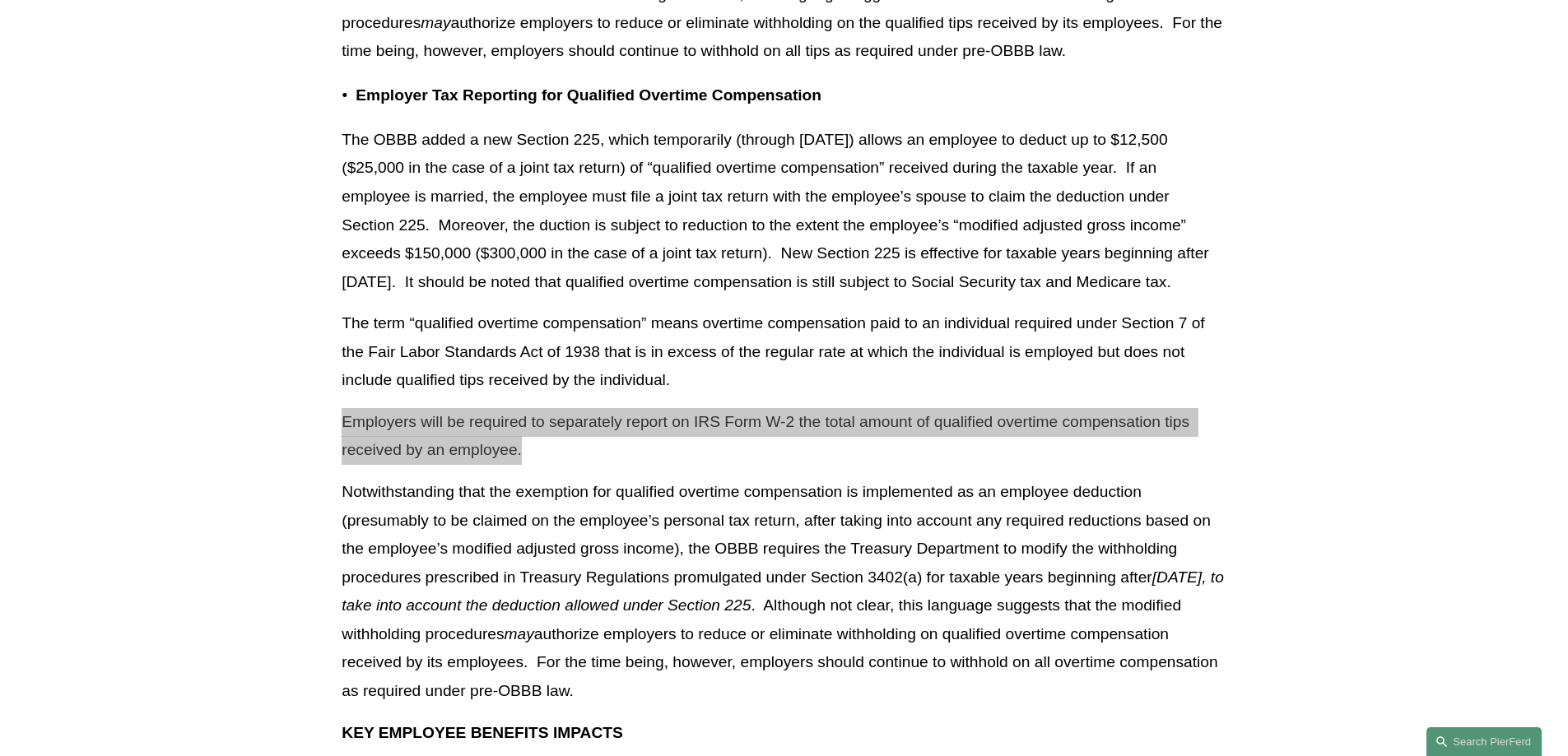
scroll to position [6170, 0]
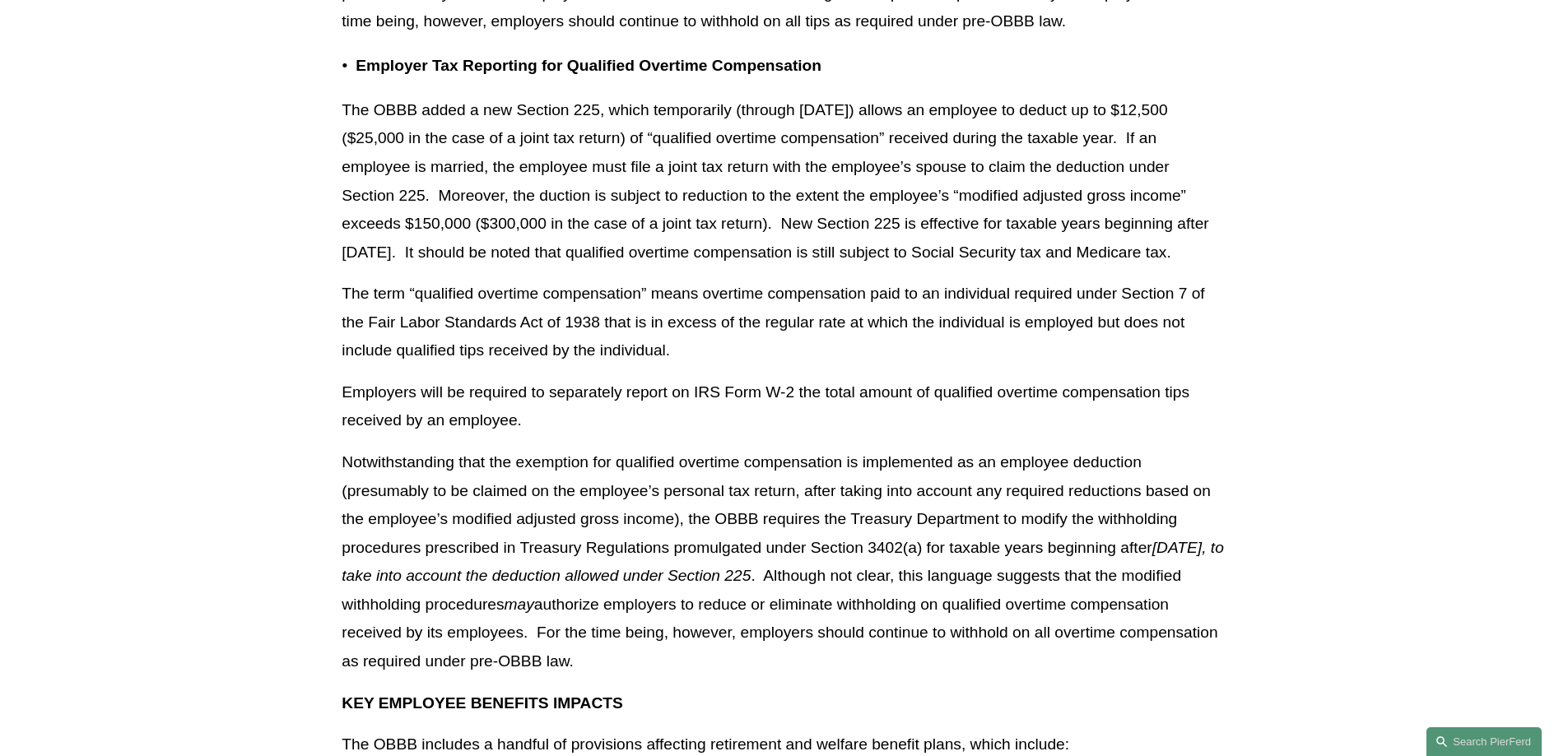
click at [771, 562] on p "Notwithstanding that the exemption for qualified overtime compensation is imple…" at bounding box center [784, 562] width 884 height 228
drag, startPoint x: 624, startPoint y: 728, endPoint x: 710, endPoint y: 715, distance: 87.0
click at [628, 676] on p "Notwithstanding that the exemption for qualified overtime compensation is imple…" at bounding box center [784, 562] width 884 height 228
drag, startPoint x: 690, startPoint y: 714, endPoint x: 306, endPoint y: 520, distance: 430.2
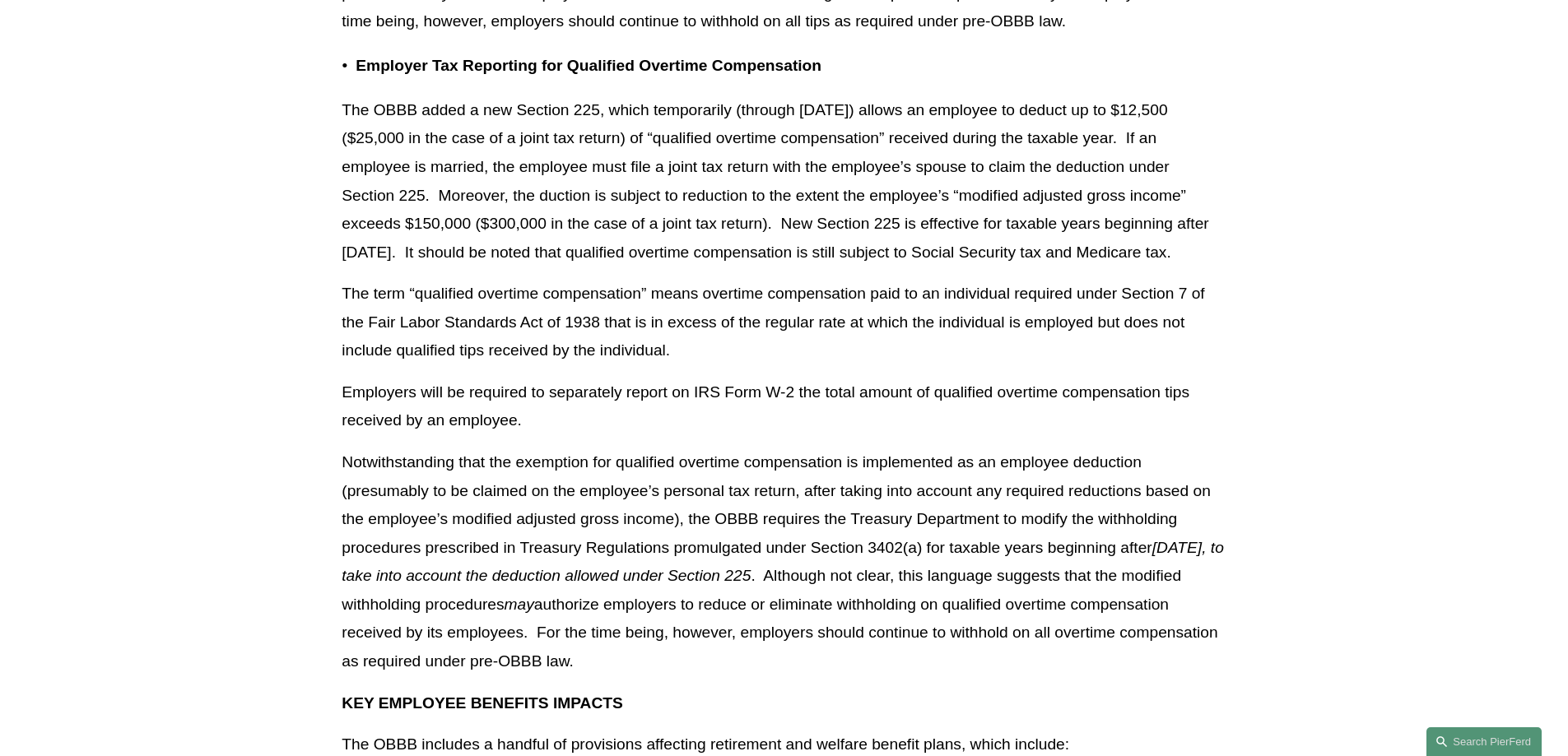
copy p "Notwithstanding that the exemption for qualified overtime compensation is imple…"
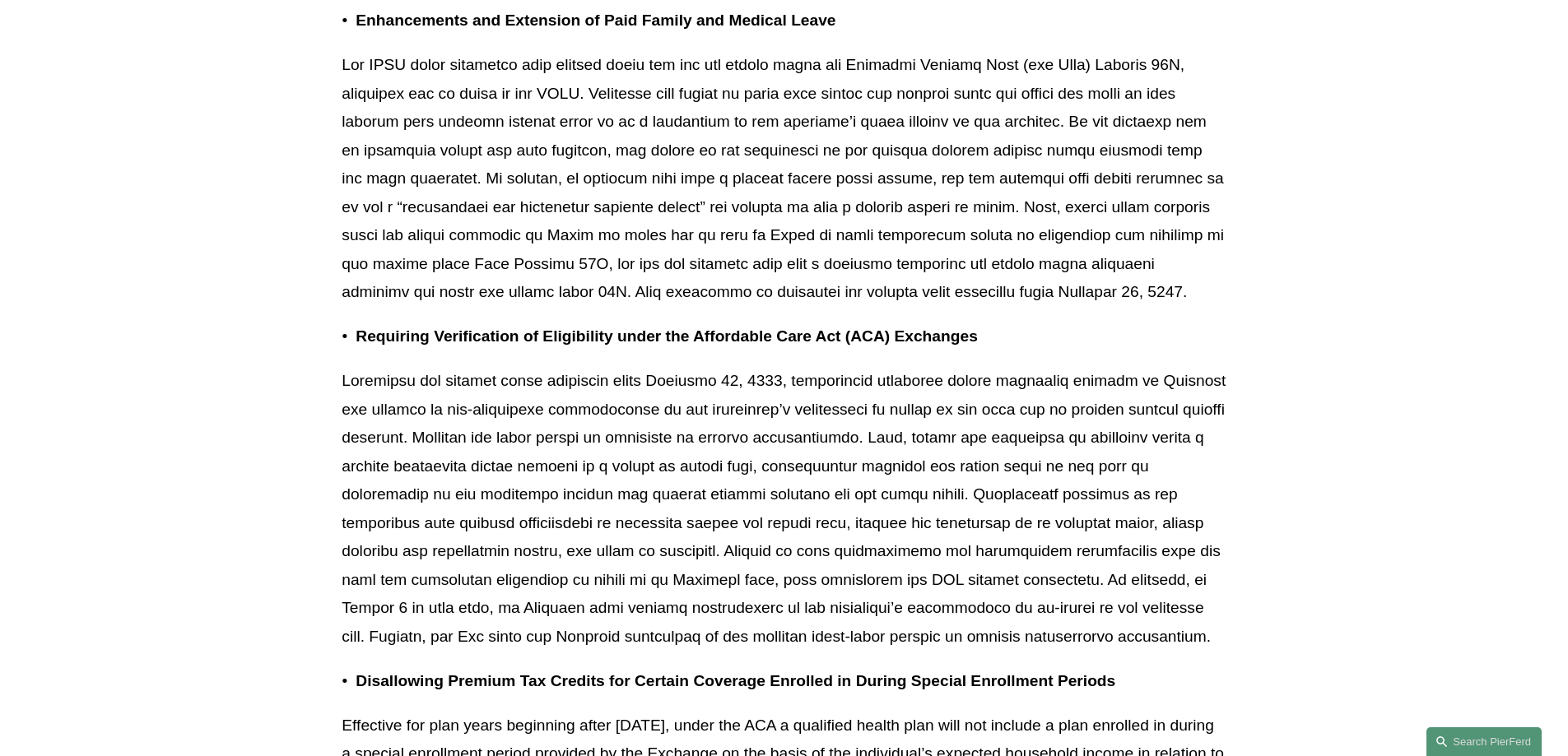
scroll to position [7322, 0]
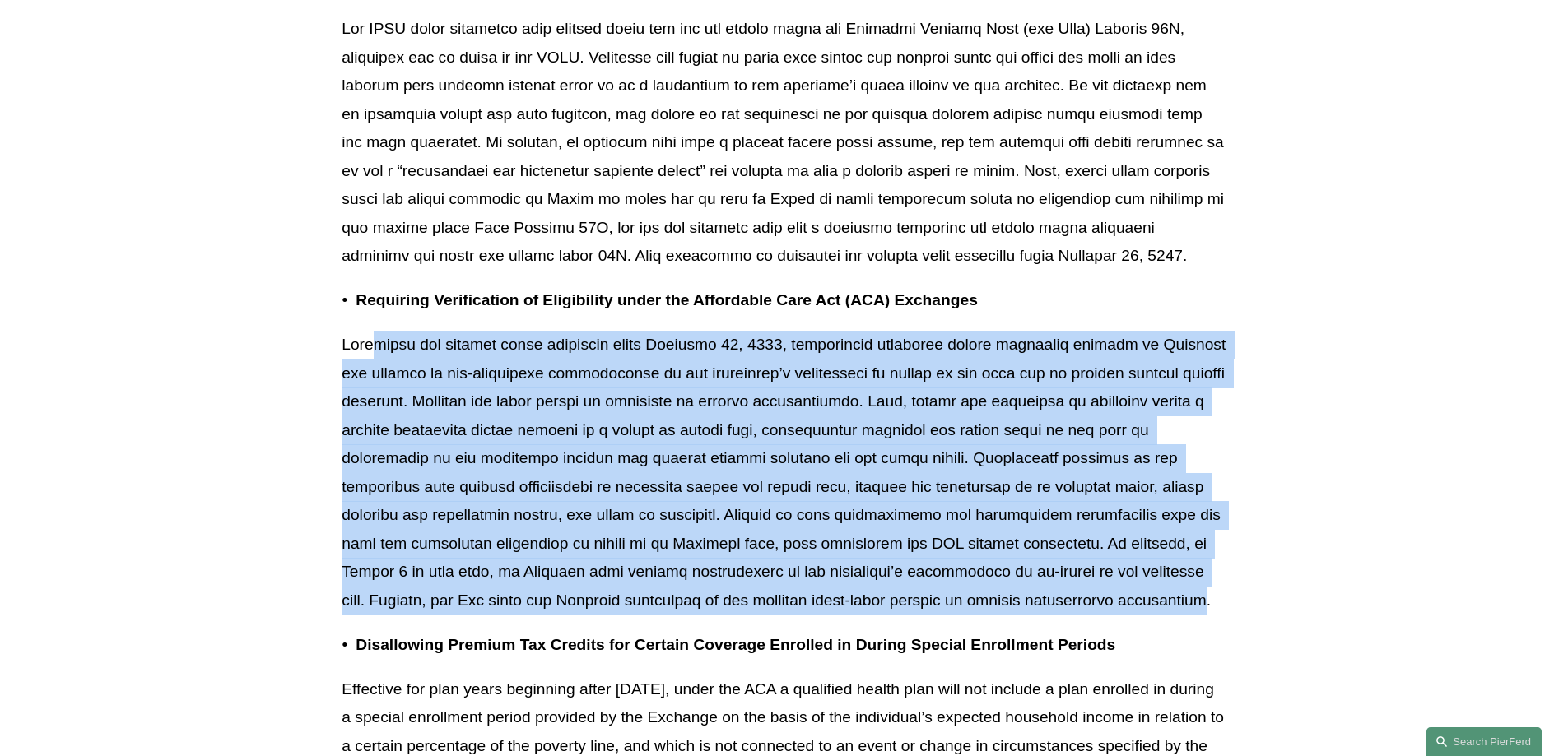
drag, startPoint x: 411, startPoint y: 430, endPoint x: 884, endPoint y: 650, distance: 521.7
click at [884, 615] on p at bounding box center [784, 473] width 884 height 285
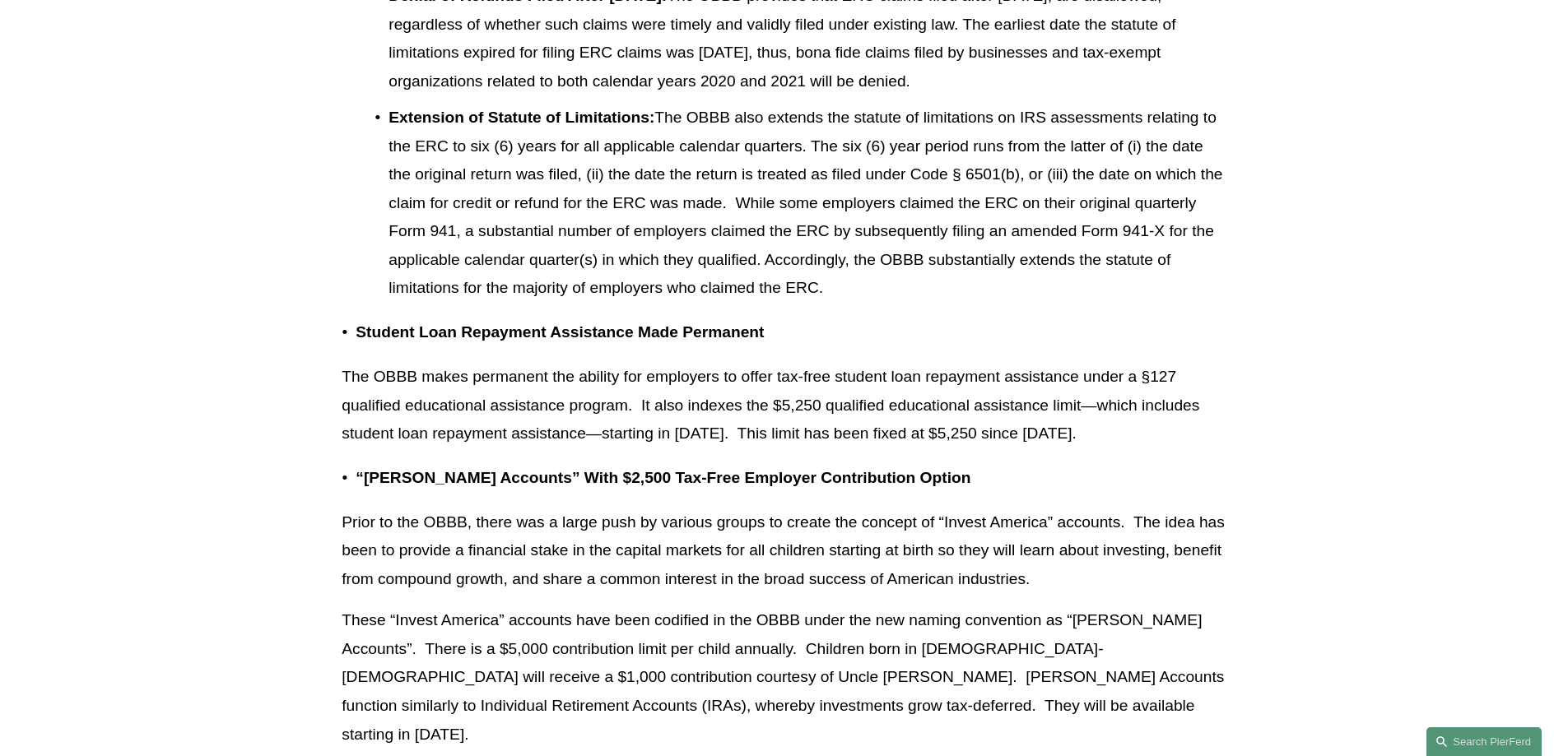
scroll to position [8474, 0]
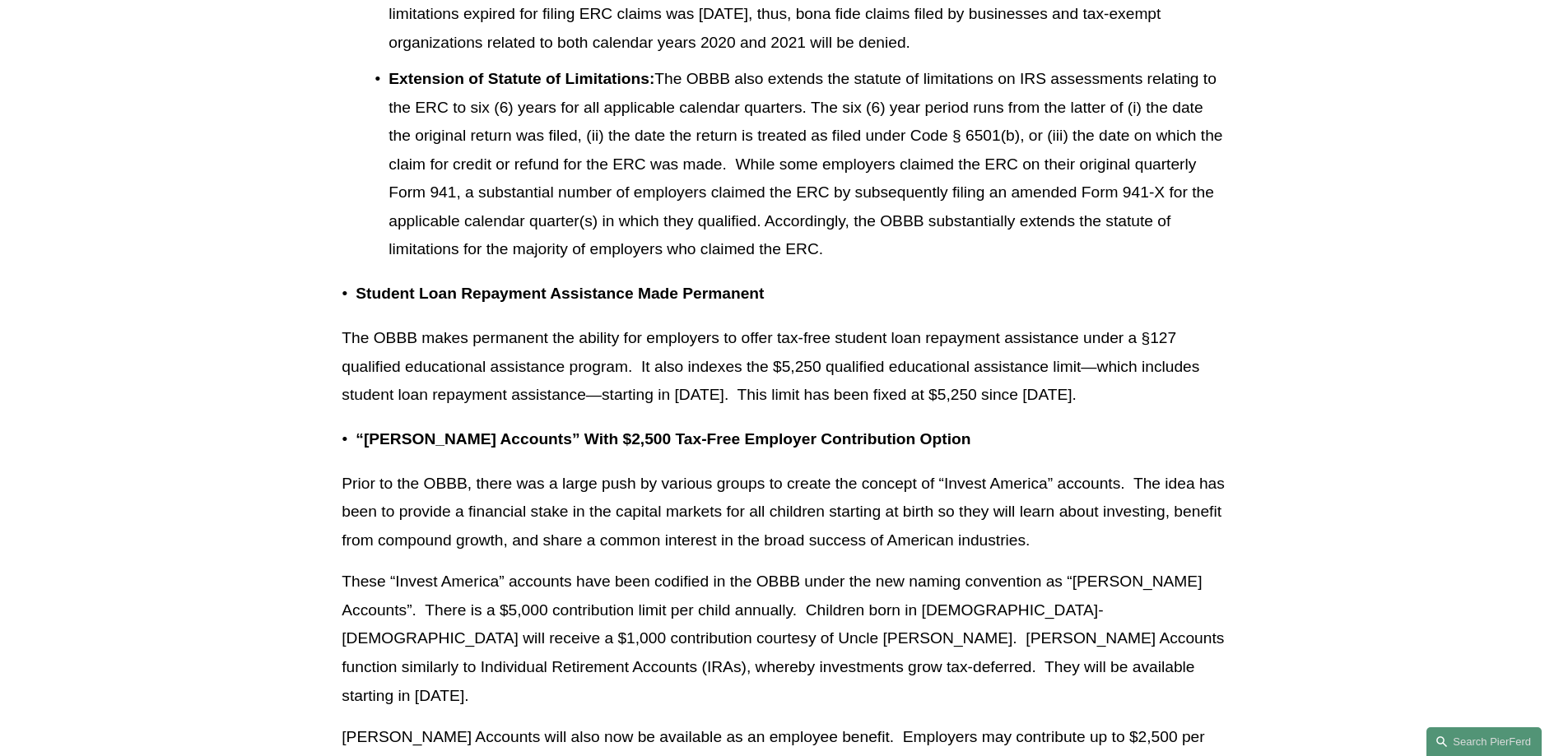
drag, startPoint x: 473, startPoint y: 424, endPoint x: 486, endPoint y: 425, distance: 13.0
click at [474, 409] on p "The OBBB makes permanent the ability for employers to offer tax-free student lo…" at bounding box center [784, 366] width 884 height 86
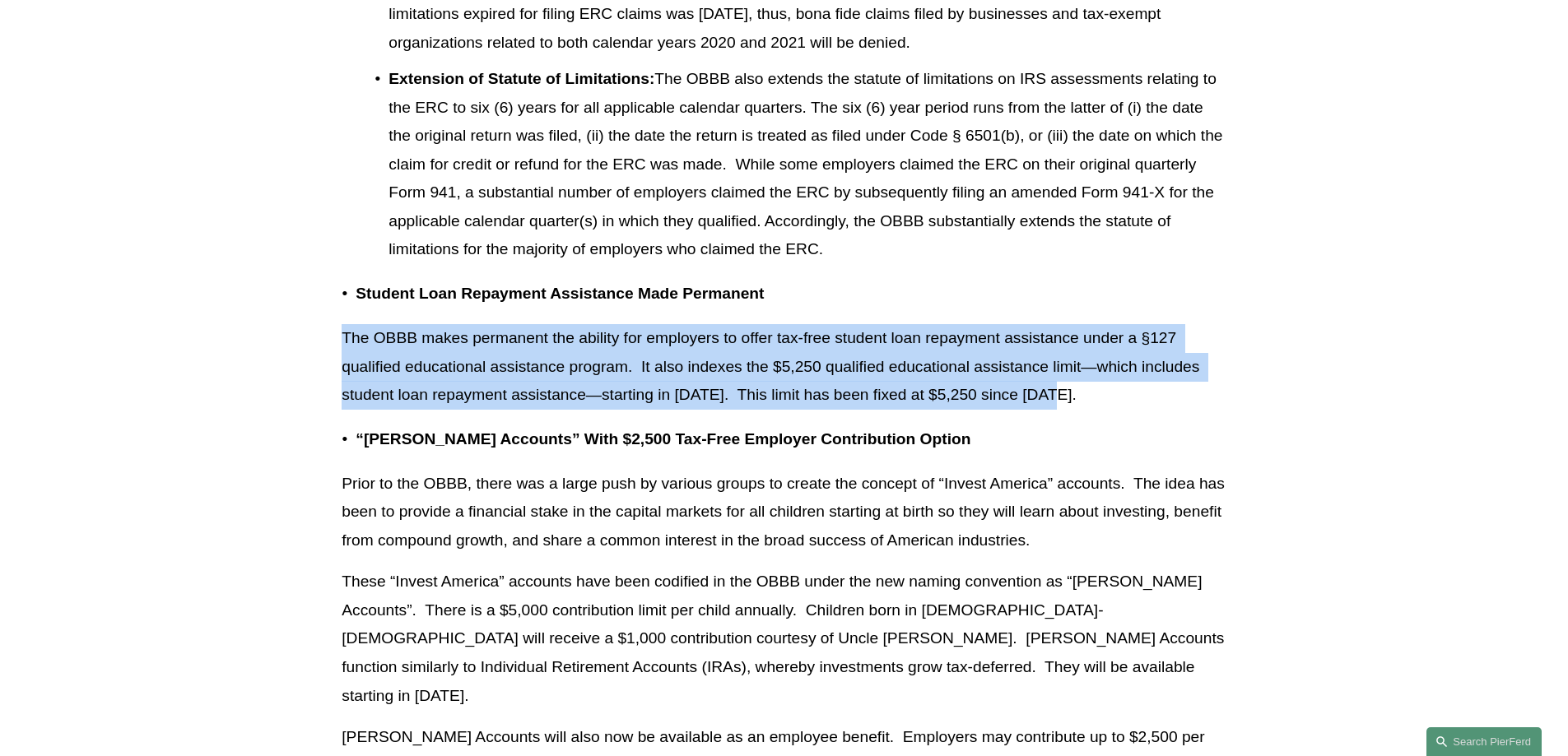
drag, startPoint x: 1053, startPoint y: 453, endPoint x: 331, endPoint y: 392, distance: 724.6
click at [331, 392] on div "Download PDF On [DATE], President [PERSON_NAME] signed into law the tax and spe…" at bounding box center [784, 70] width 912 height 16299
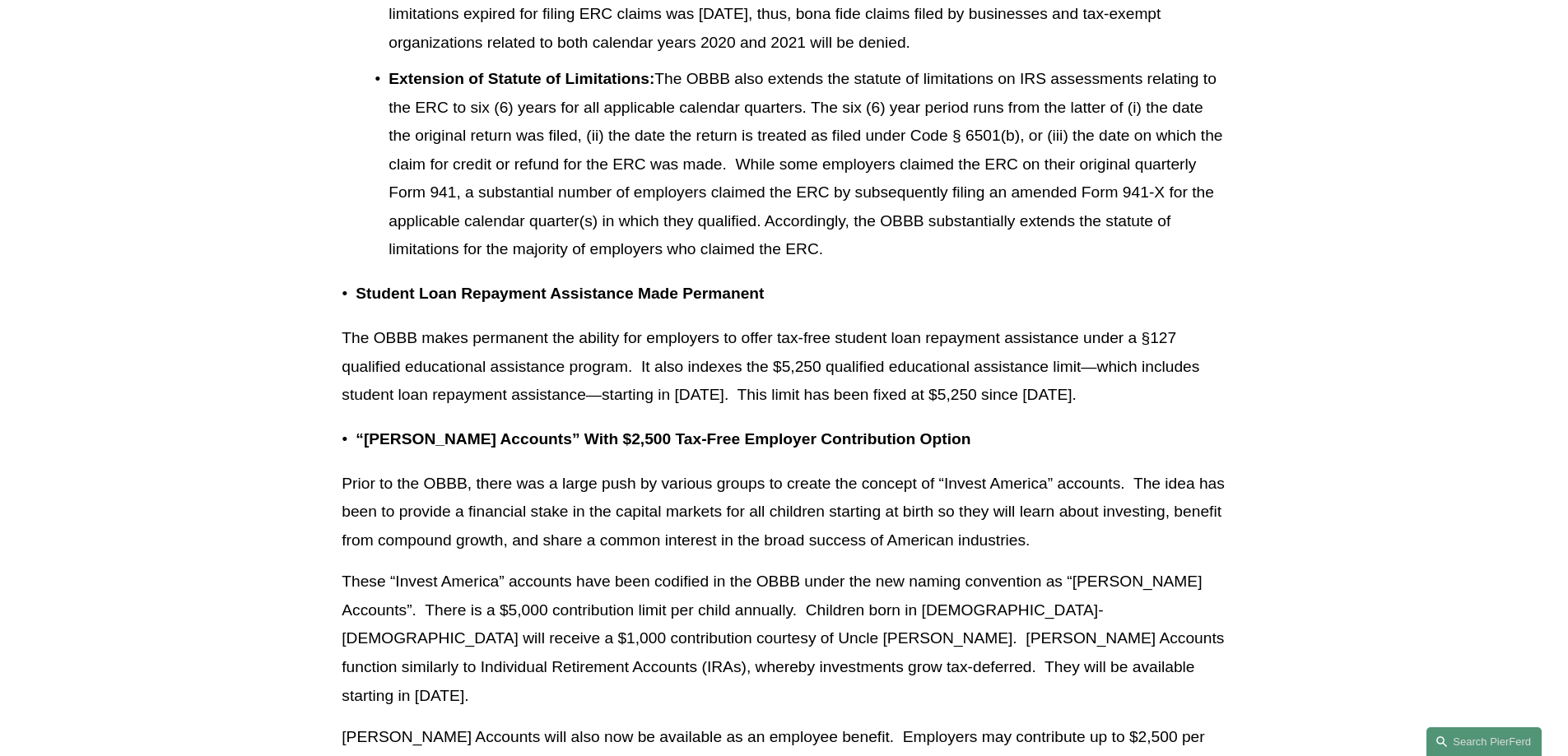
click at [734, 613] on div "Download PDF On [DATE], President [PERSON_NAME] signed into law the tax and spe…" at bounding box center [784, 64] width 884 height 16285
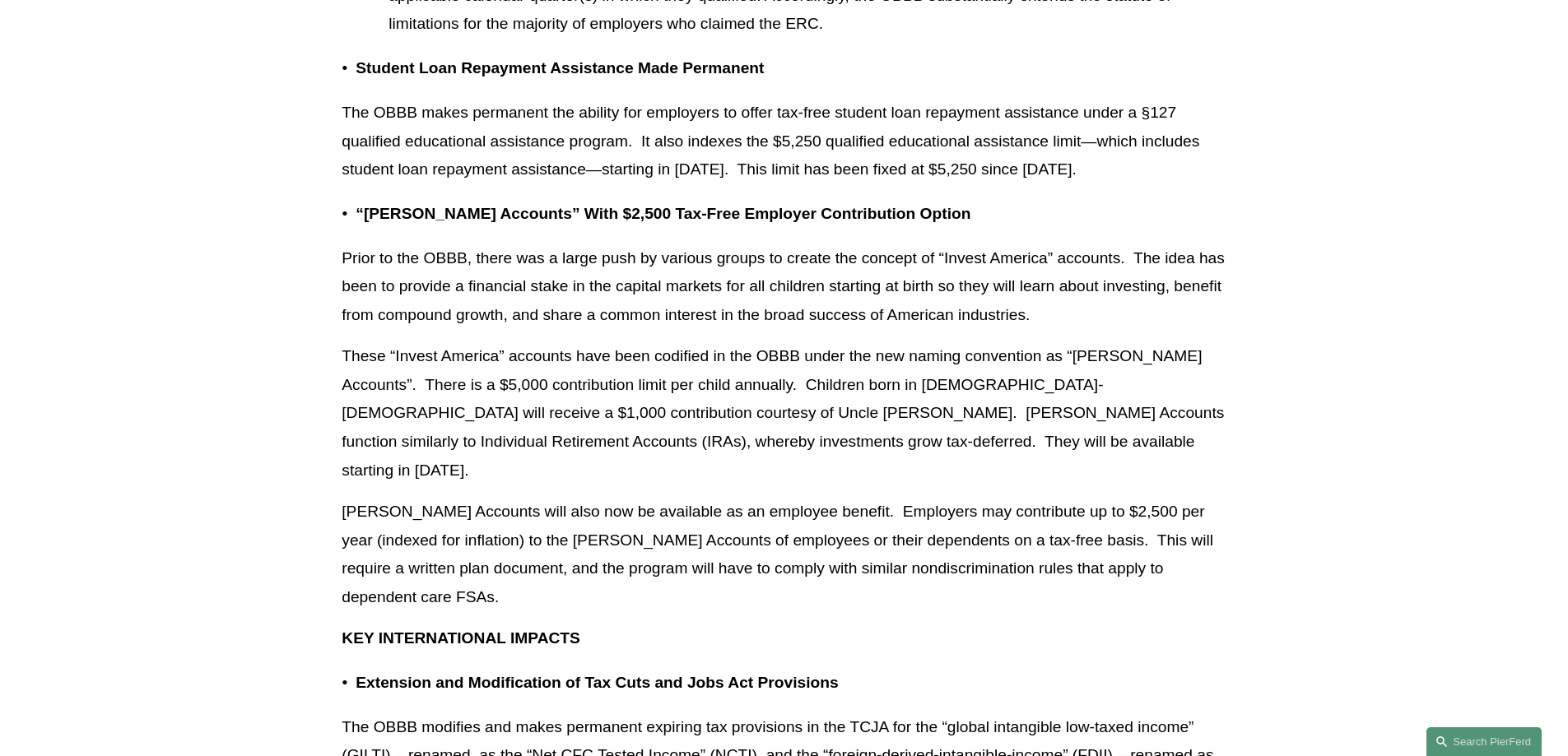
scroll to position [8721, 0]
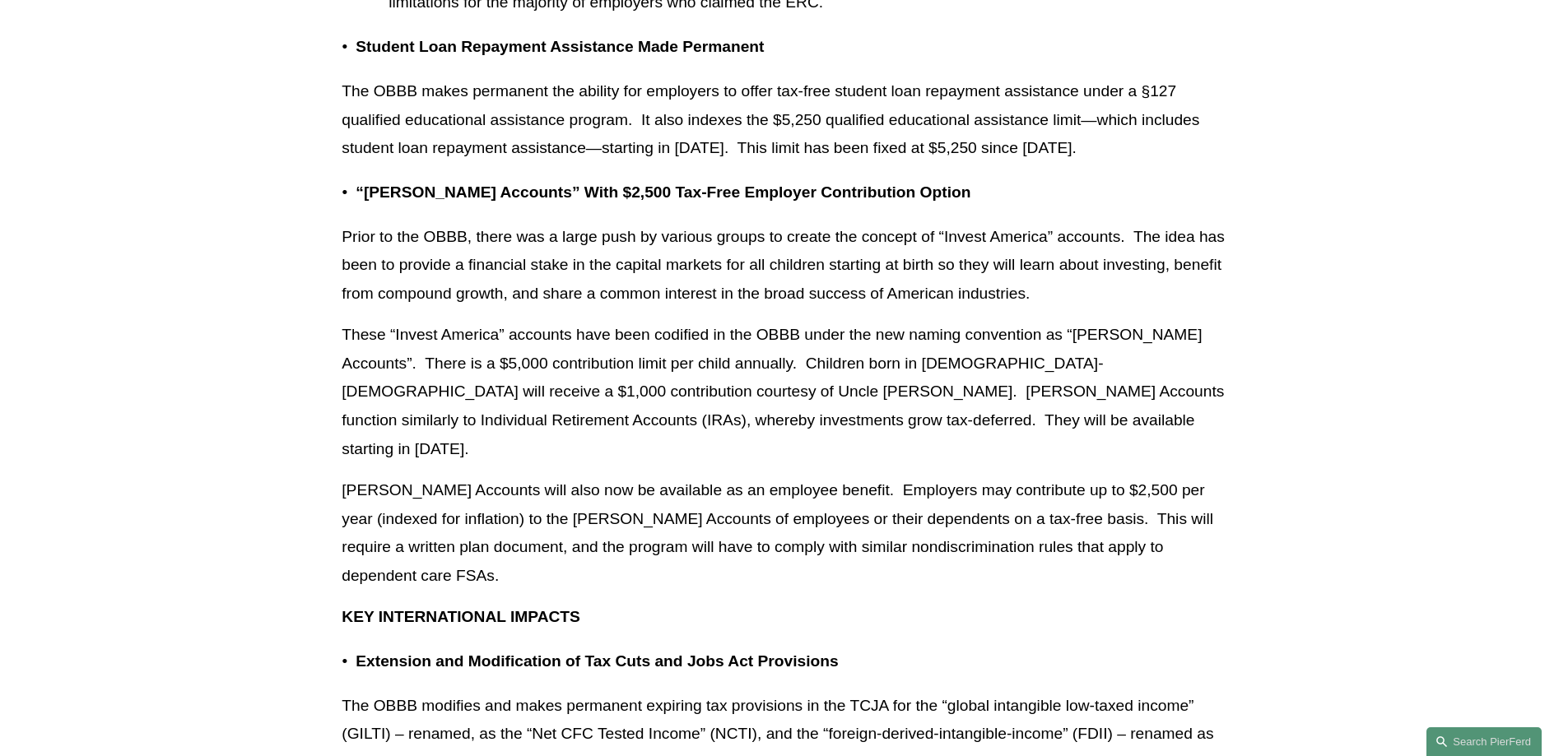
click at [646, 523] on p "[PERSON_NAME] Accounts will also now be available as an employee benefit. Emplo…" at bounding box center [784, 533] width 884 height 114
click at [1178, 572] on p "[PERSON_NAME] Accounts will also now be available as an employee benefit. Emplo…" at bounding box center [784, 533] width 884 height 114
click at [1174, 576] on p "[PERSON_NAME] Accounts will also now be available as an employee benefit. Emplo…" at bounding box center [784, 533] width 884 height 114
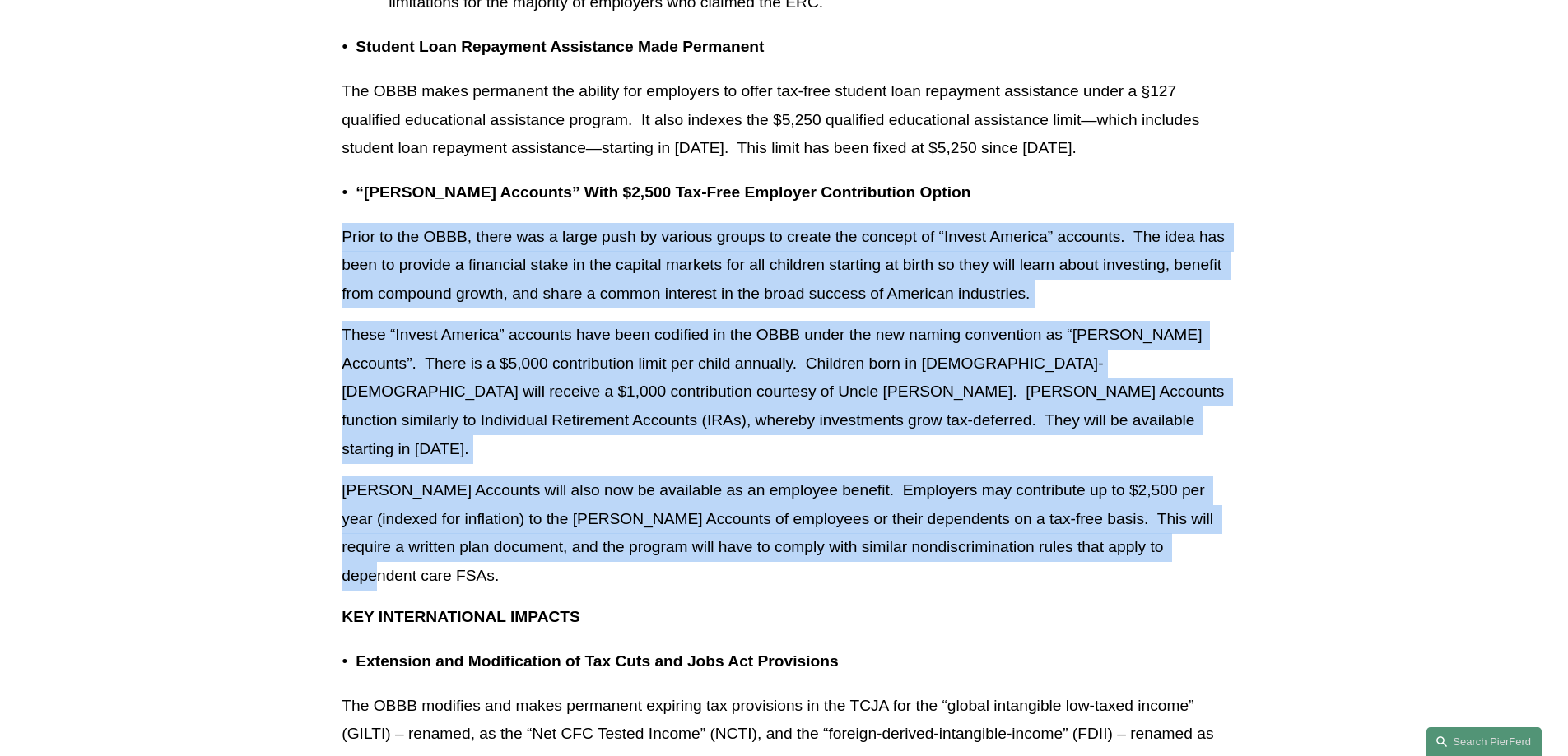
drag, startPoint x: 1190, startPoint y: 575, endPoint x: 327, endPoint y: 309, distance: 903.1
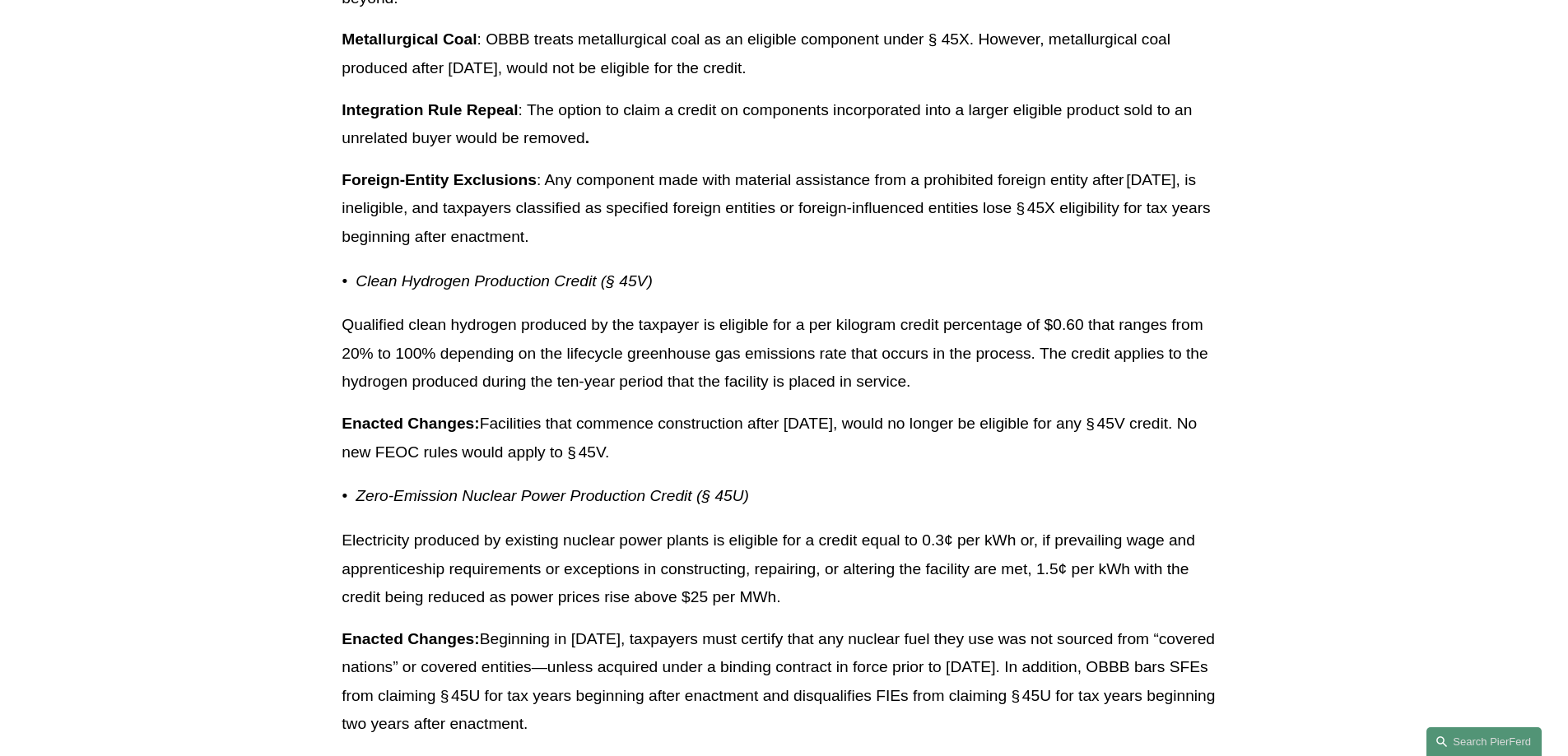
scroll to position [13822, 0]
